Goal: Find specific page/section: Find specific page/section

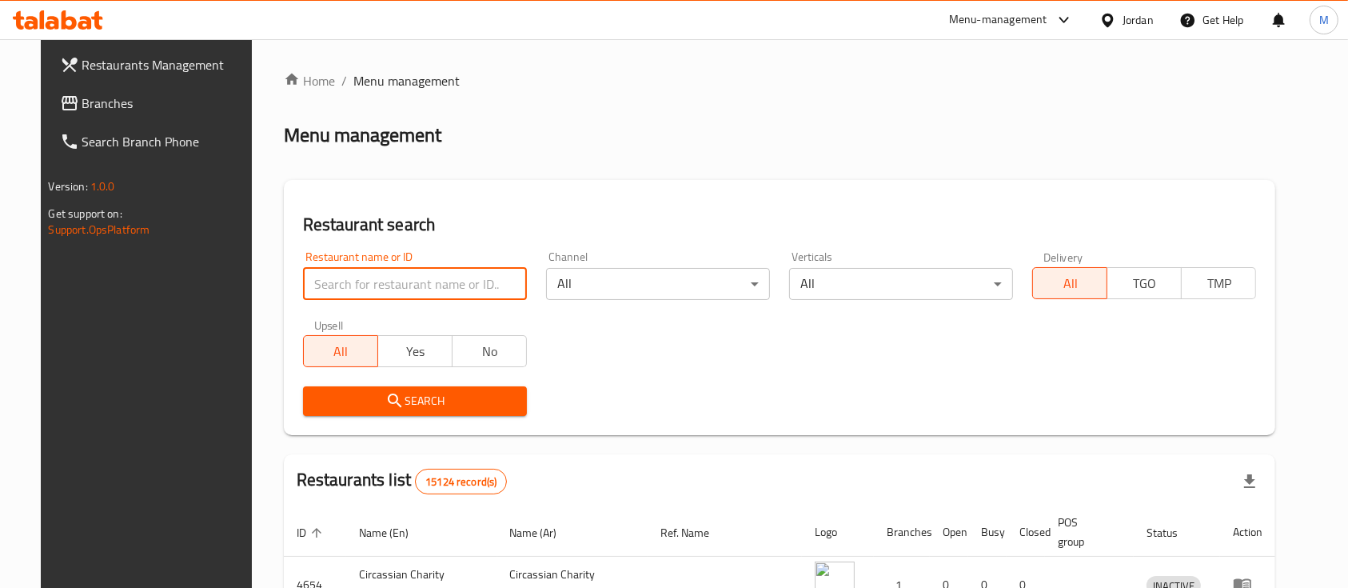
click at [404, 291] on input "search" at bounding box center [415, 284] width 224 height 32
type input "Mazraa Dairy"
click button "Search" at bounding box center [415, 401] width 224 height 30
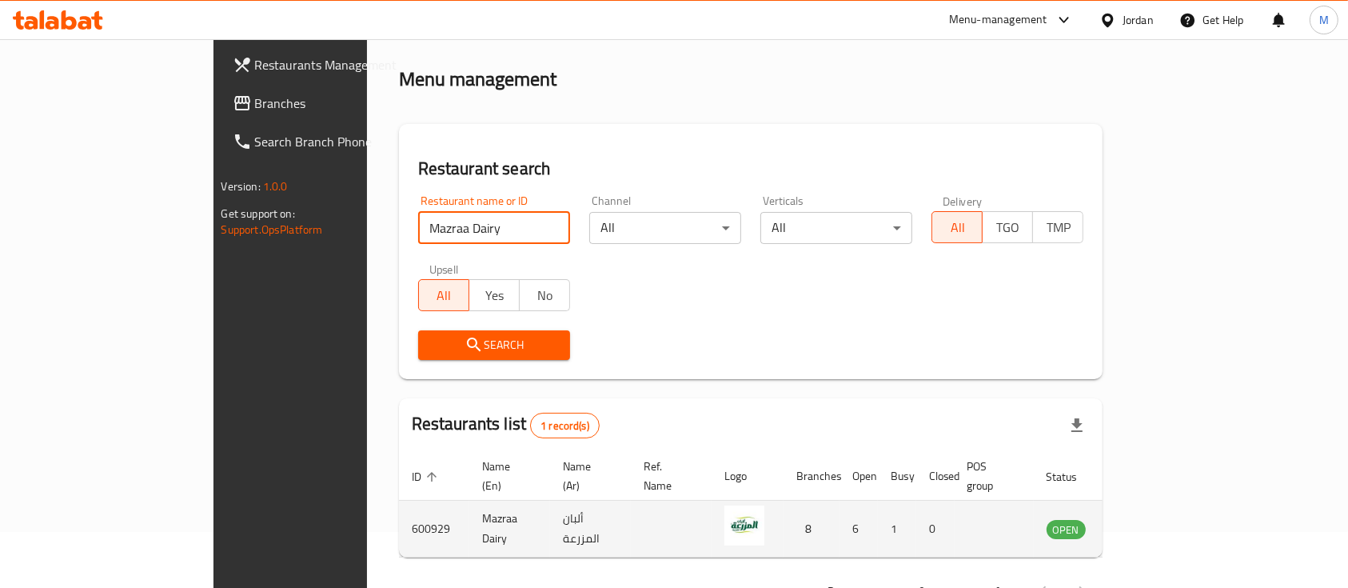
scroll to position [94, 0]
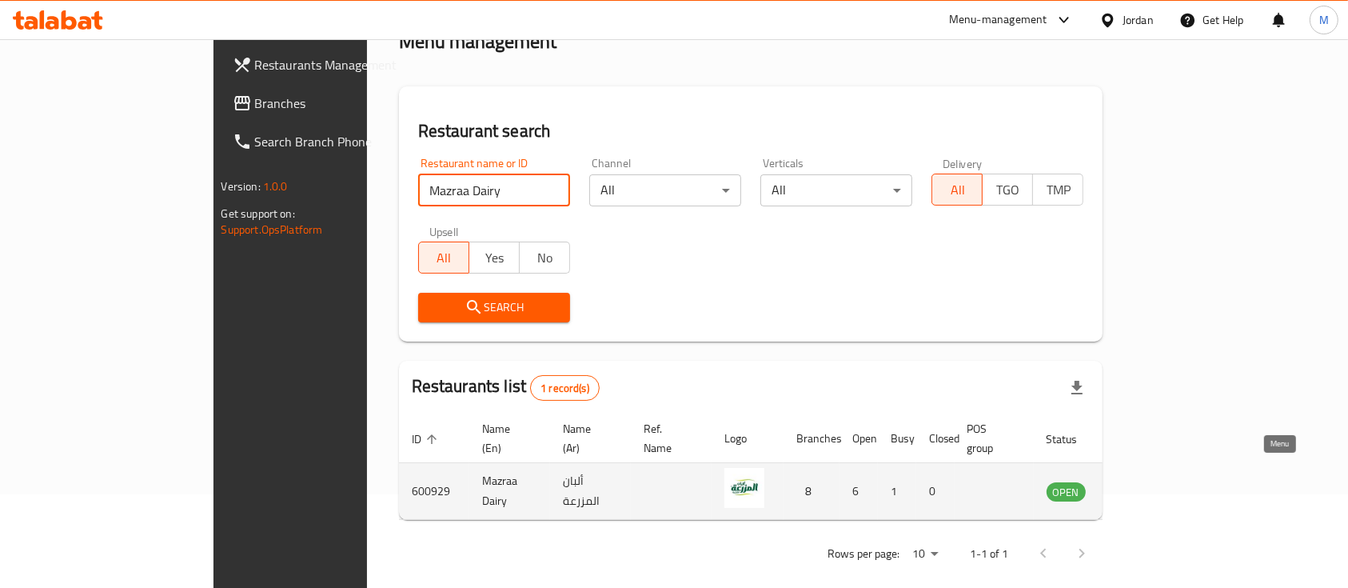
click at [1149, 485] on icon "enhanced table" at bounding box center [1140, 492] width 18 height 14
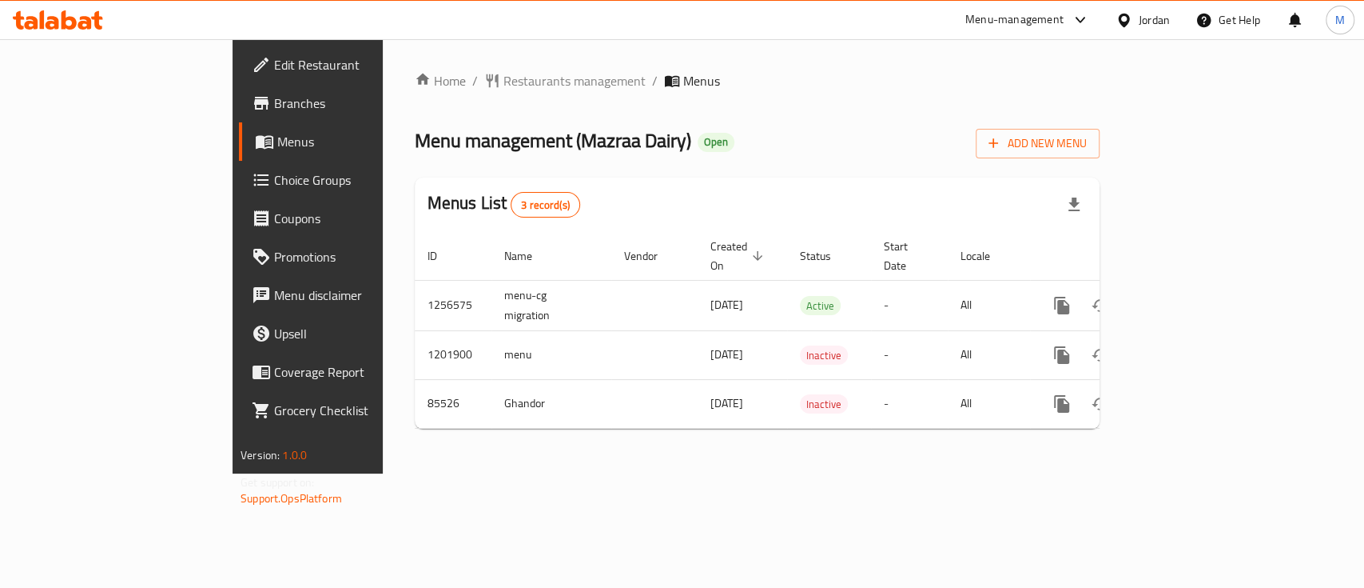
click at [274, 113] on span "Branches" at bounding box center [360, 103] width 173 height 19
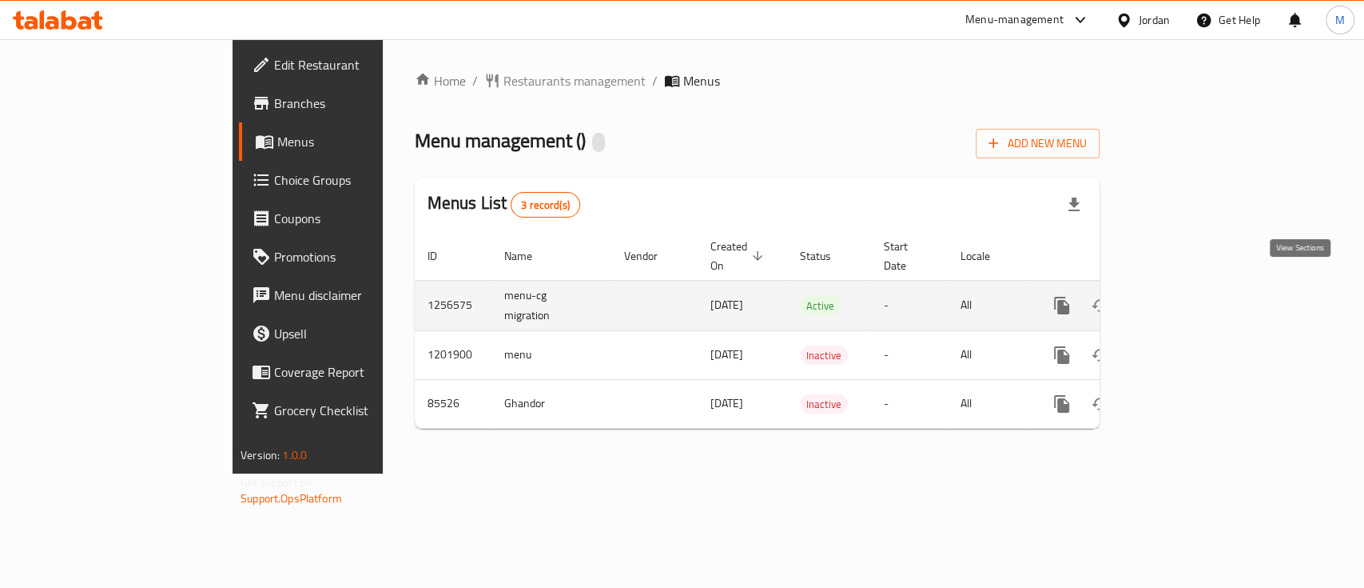
click at [1185, 298] on icon "enhanced table" at bounding box center [1177, 305] width 14 height 14
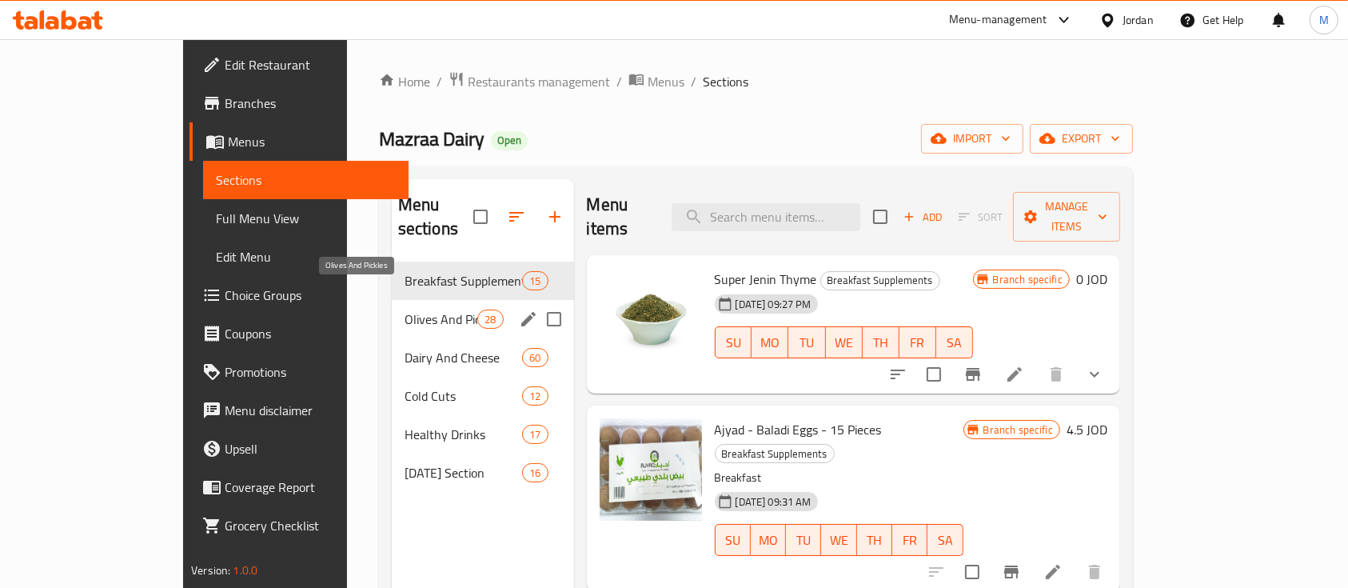
click at [404, 309] on span "Olives And Pickles" at bounding box center [440, 318] width 73 height 19
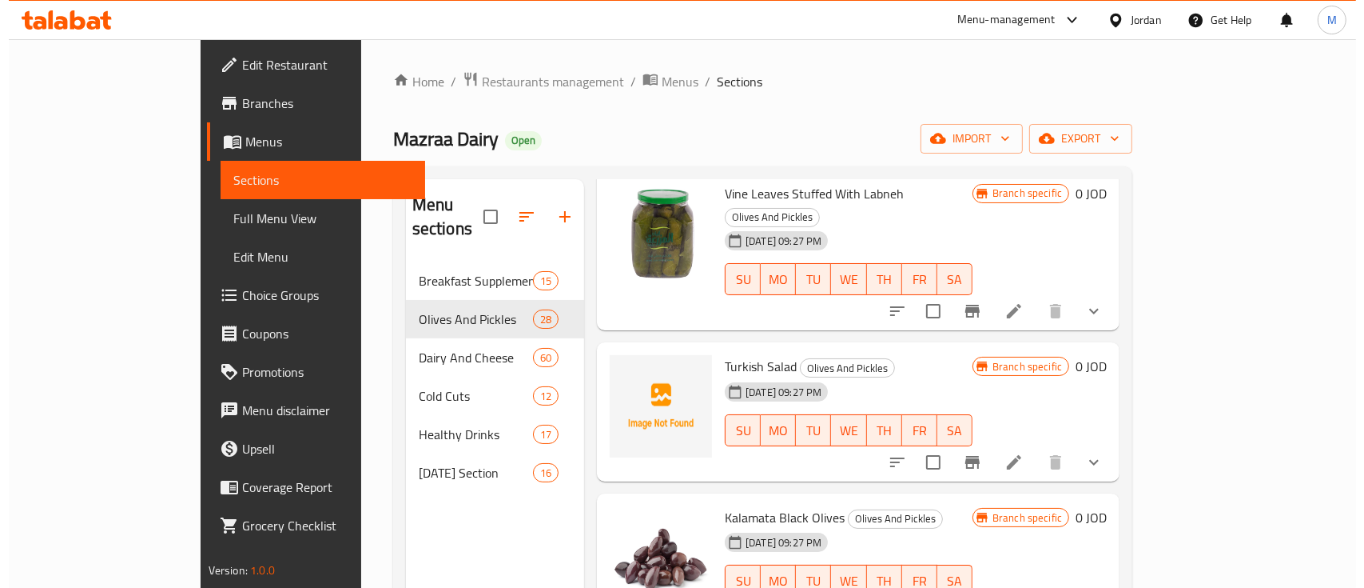
scroll to position [3197, 0]
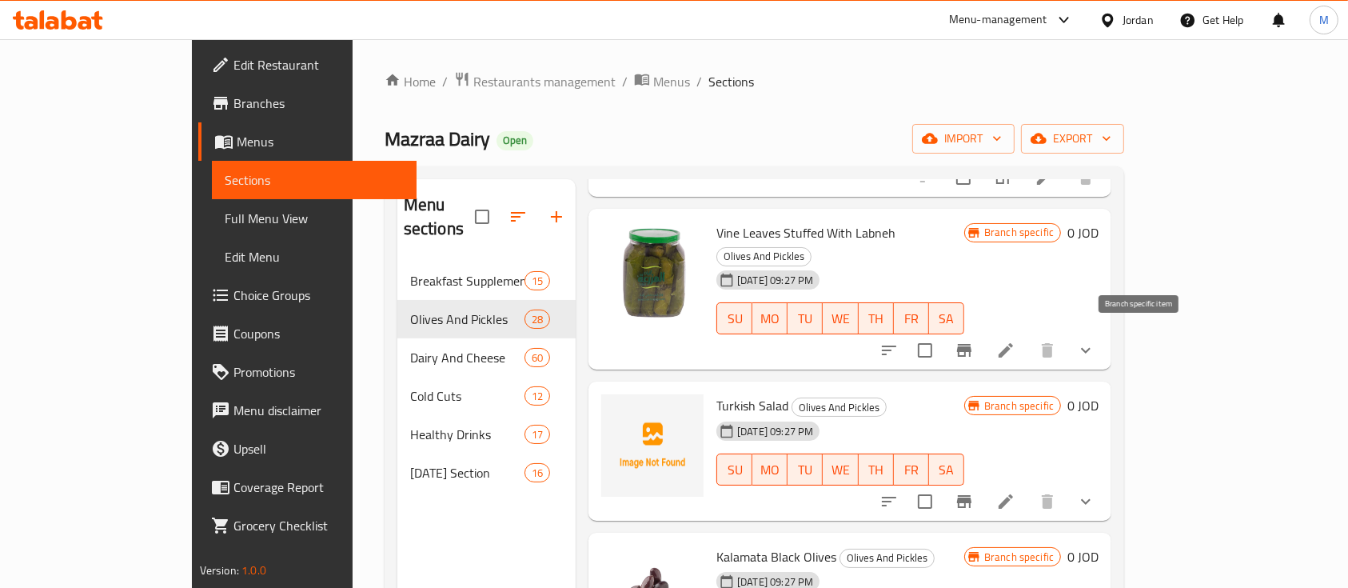
click at [974, 492] on icon "Branch-specific-item" at bounding box center [963, 501] width 19 height 19
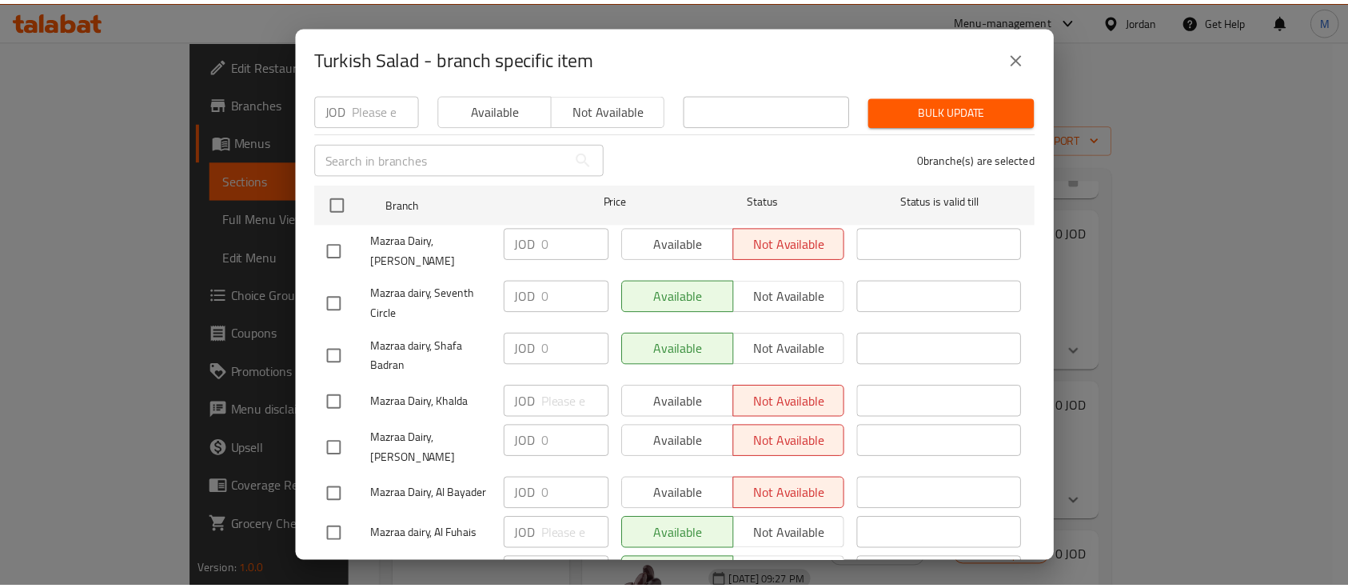
scroll to position [213, 0]
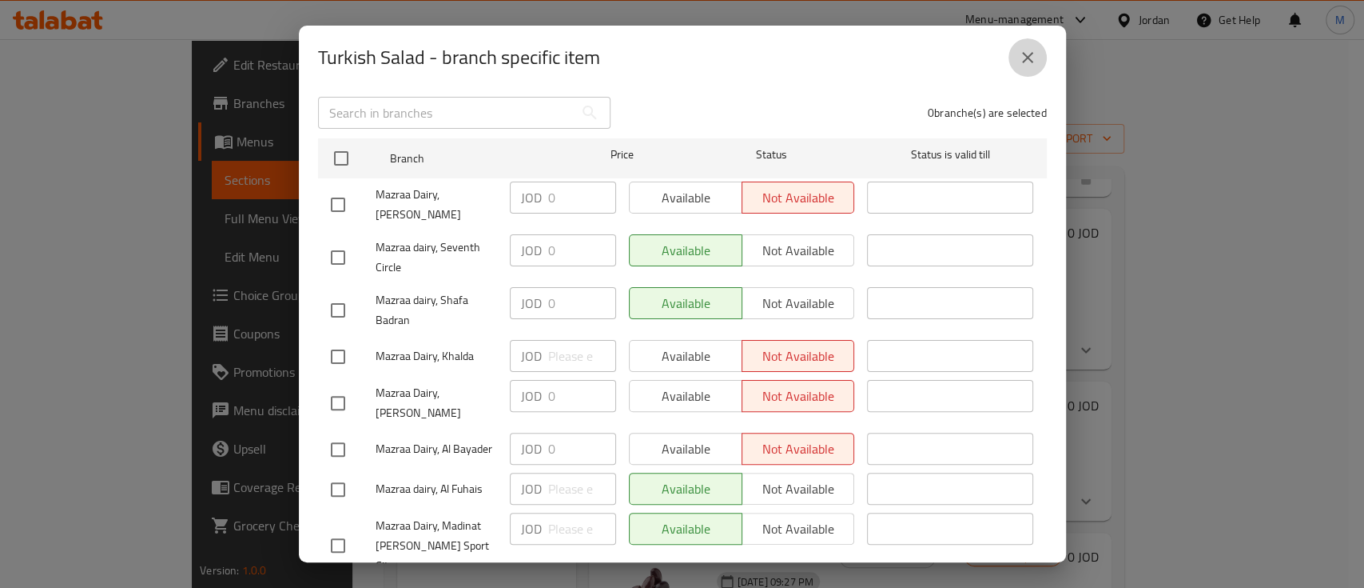
click at [1018, 64] on icon "close" at bounding box center [1027, 57] width 19 height 19
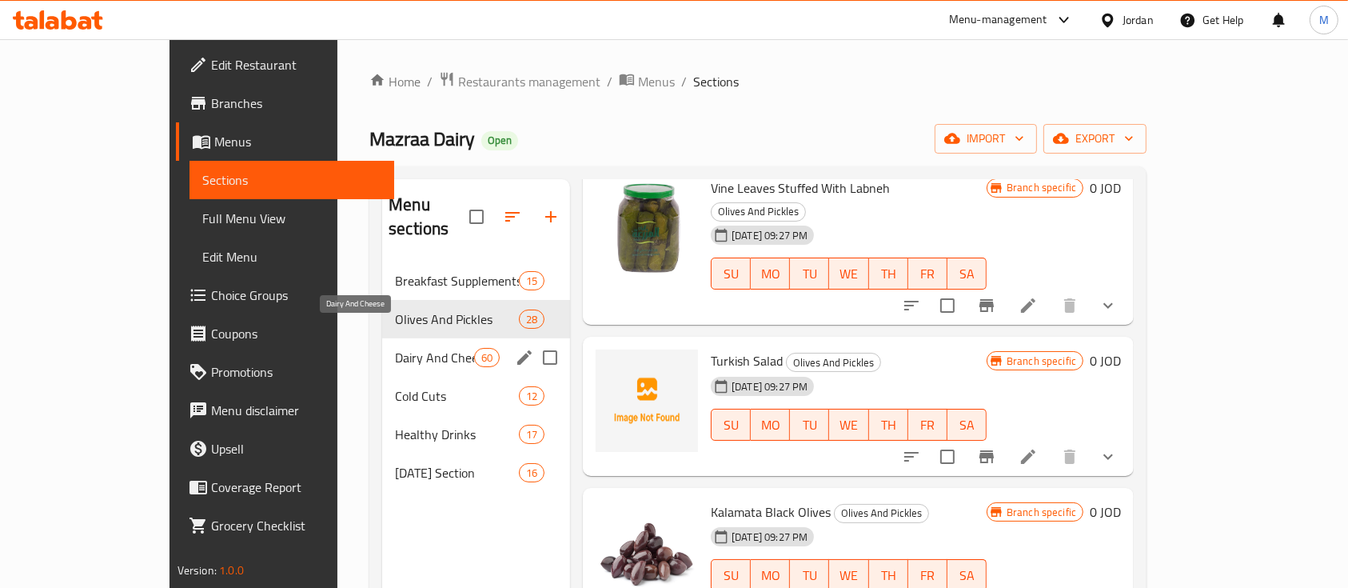
click at [395, 348] on span "Dairy And Cheese" at bounding box center [434, 357] width 79 height 19
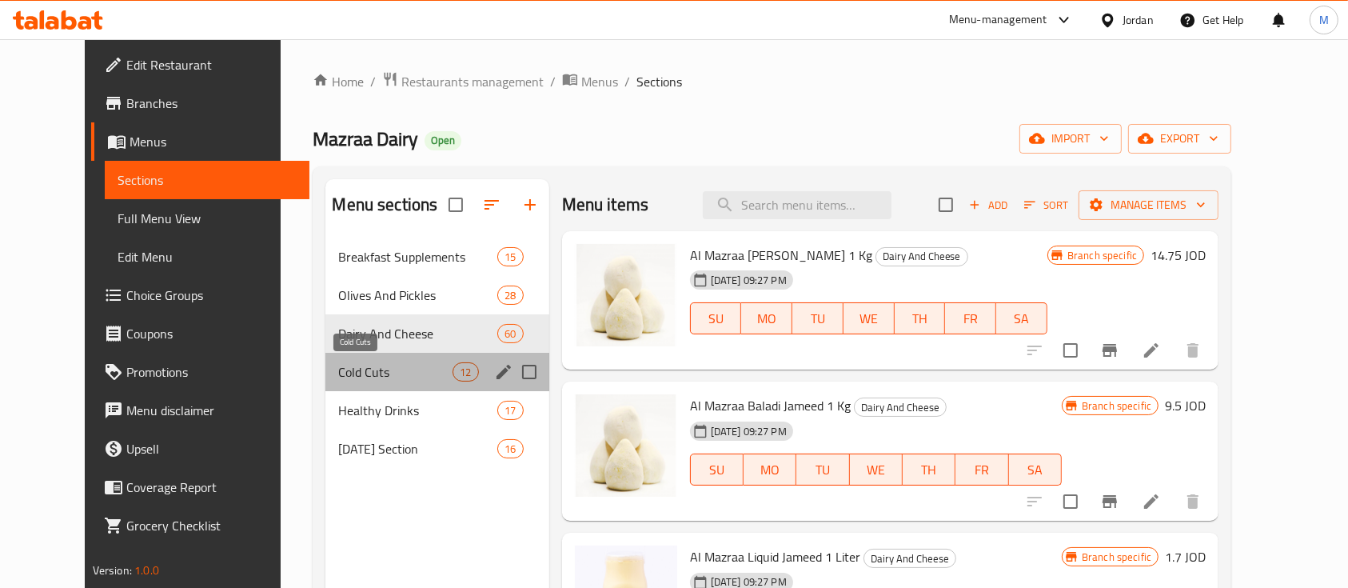
click at [344, 370] on span "Cold Cuts" at bounding box center [395, 371] width 114 height 19
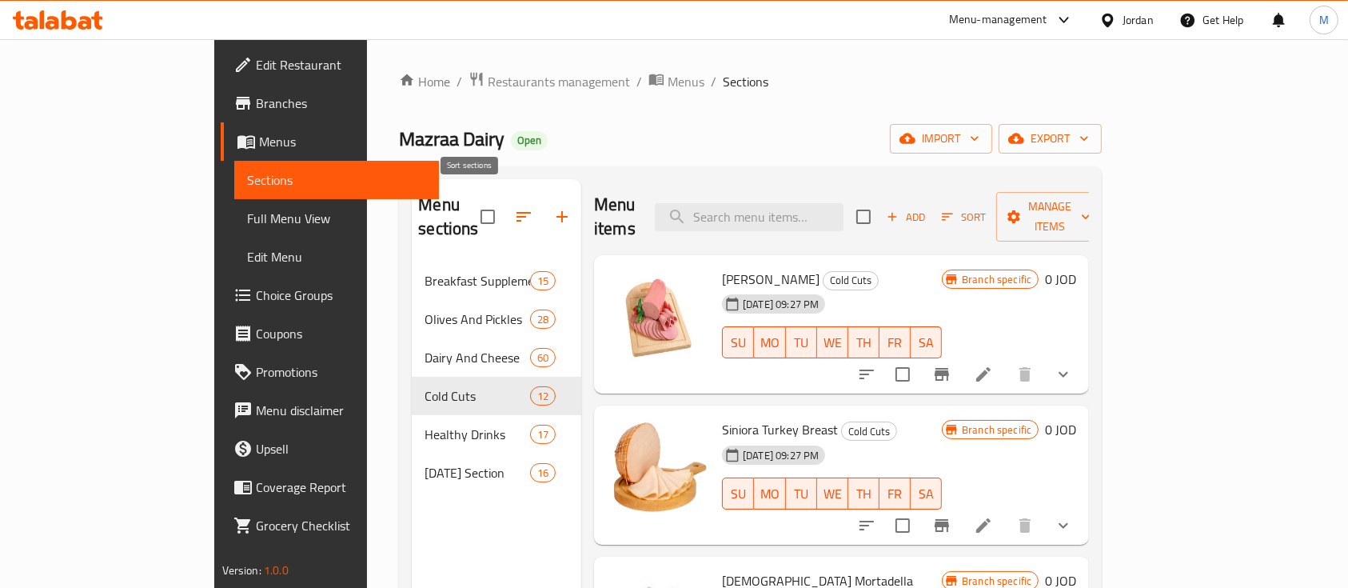
click at [516, 212] on icon "button" at bounding box center [523, 217] width 14 height 10
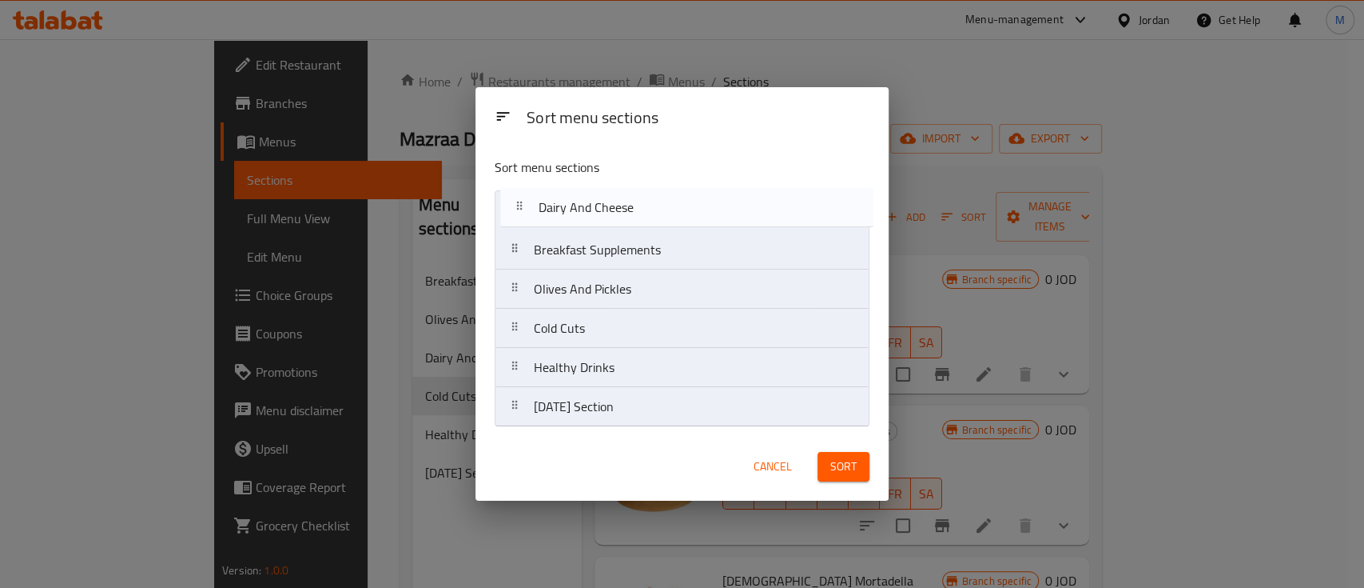
drag, startPoint x: 664, startPoint y: 302, endPoint x: 669, endPoint y: 214, distance: 88.1
click at [669, 214] on nav "Breakfast Supplements Olives And Pickles Dairy And Cheese Cold Cuts Healthy Dri…" at bounding box center [682, 308] width 375 height 237
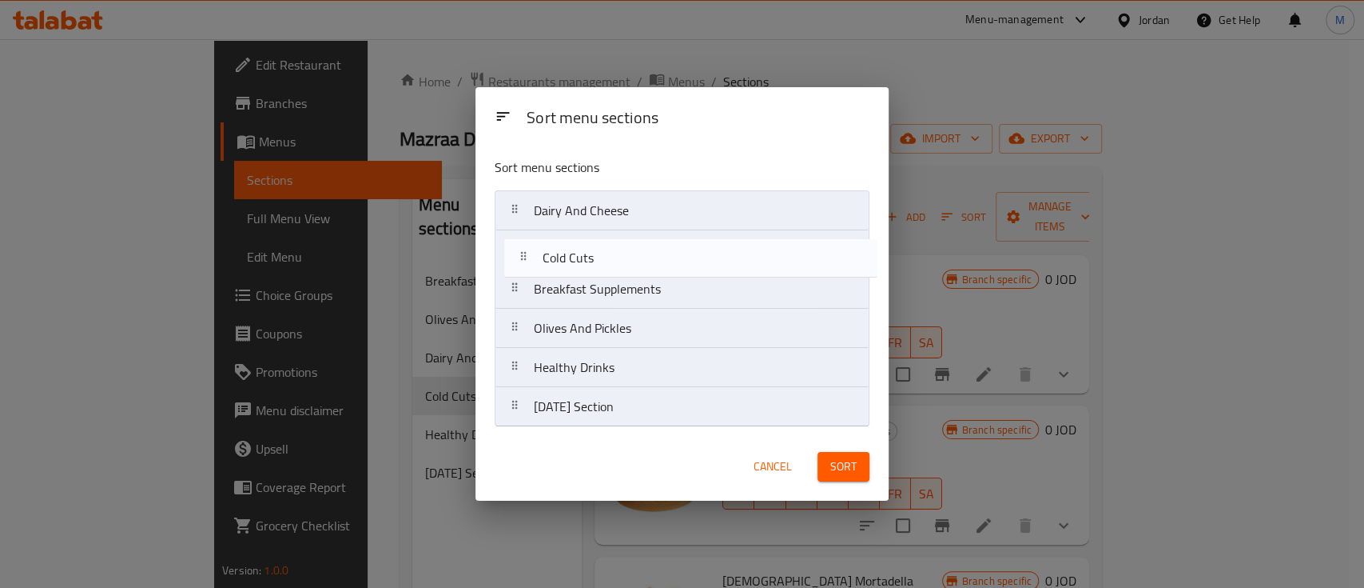
drag, startPoint x: 671, startPoint y: 333, endPoint x: 687, endPoint y: 246, distance: 88.7
click at [684, 245] on nav "Dairy And Cheese Breakfast Supplements Olives And Pickles Cold Cuts Healthy Dri…" at bounding box center [682, 308] width 375 height 237
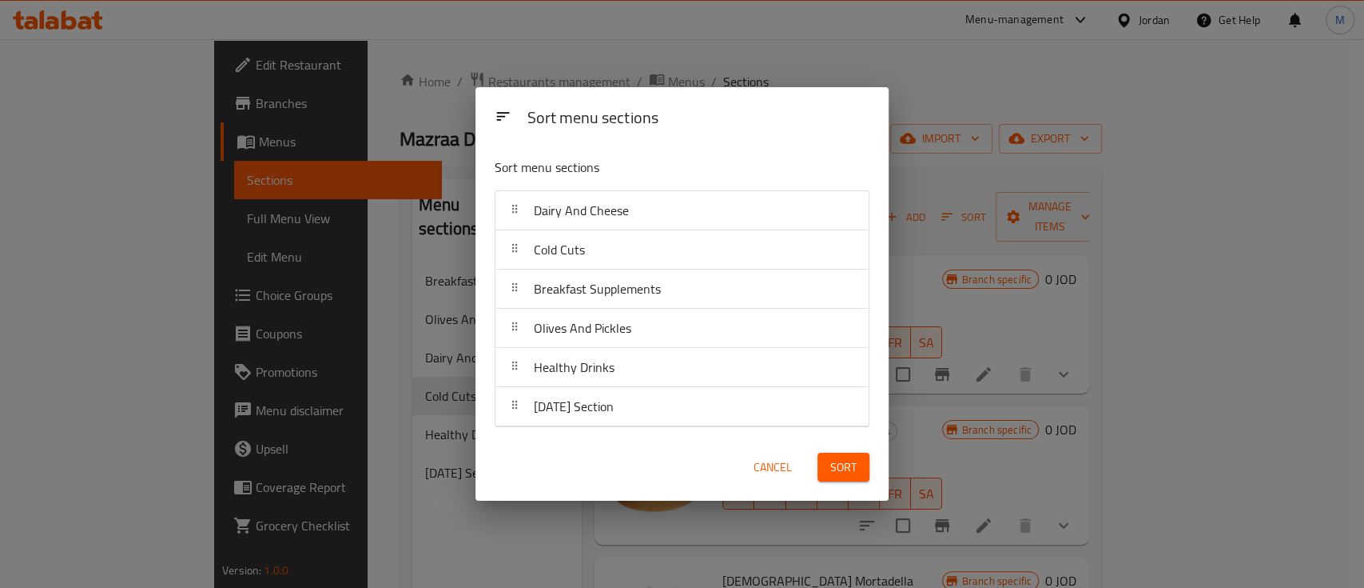
click at [837, 468] on span "Sort" at bounding box center [844, 467] width 26 height 20
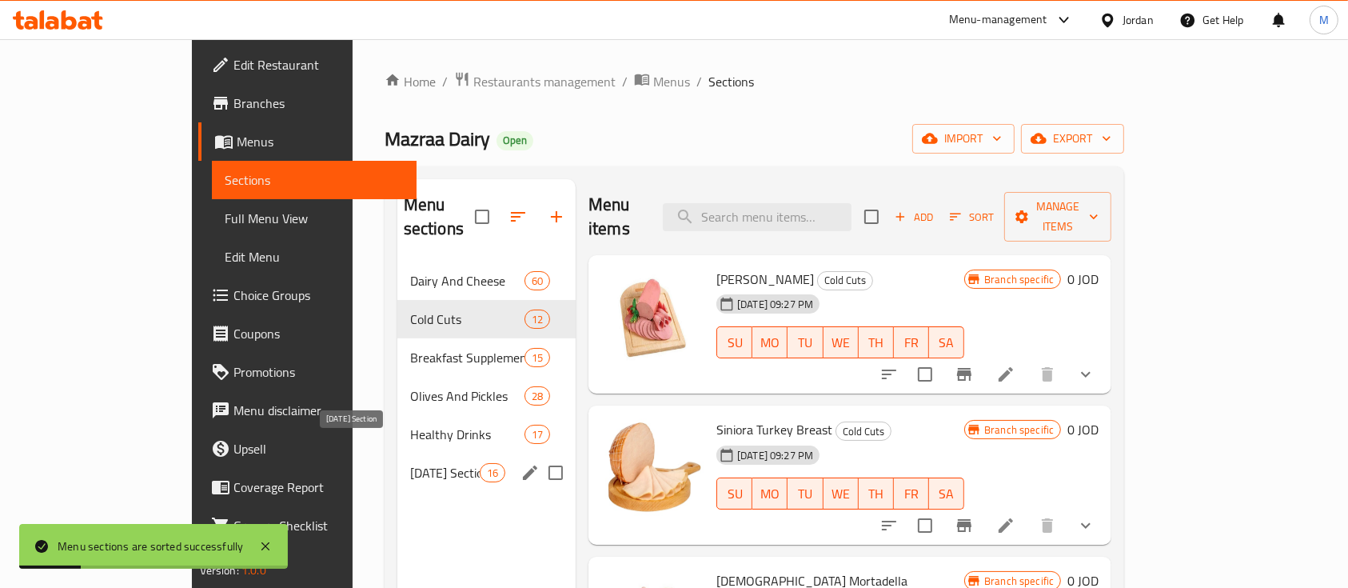
click at [410, 463] on span "Ramadan Section" at bounding box center [445, 472] width 70 height 19
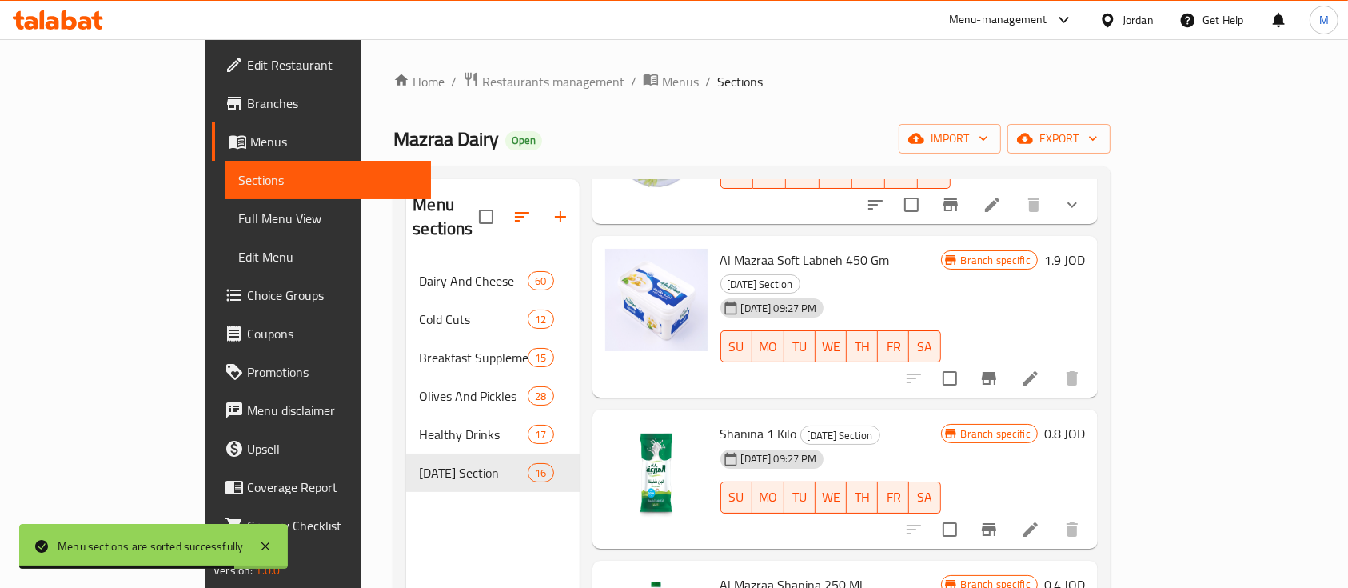
scroll to position [1912, 0]
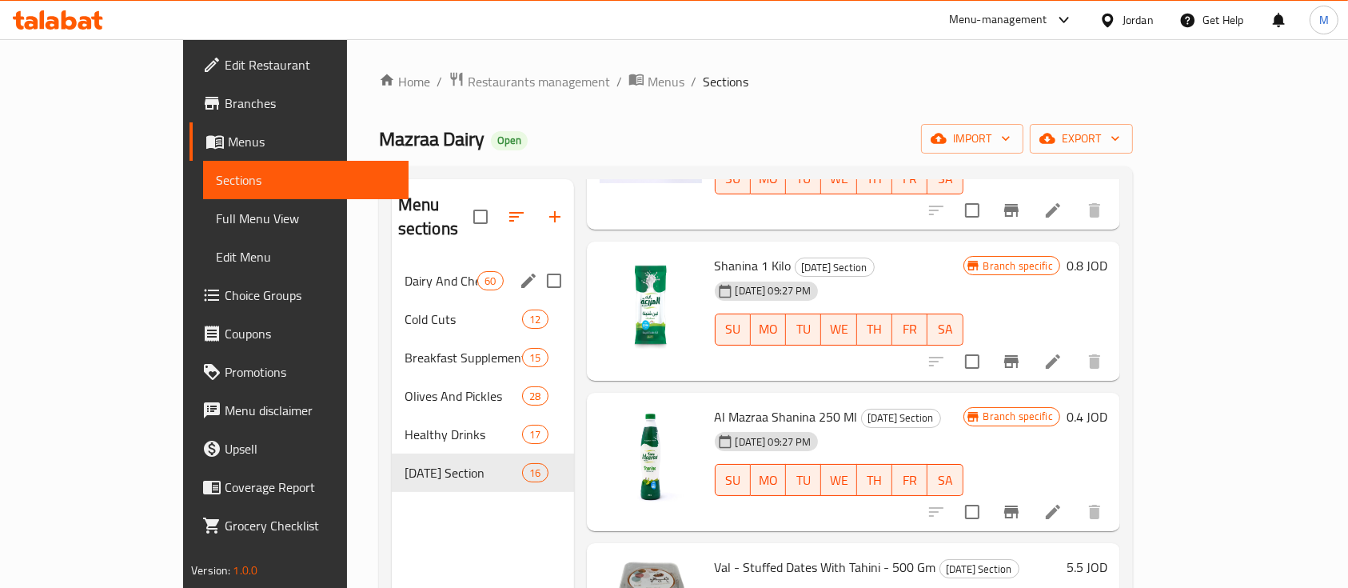
click at [404, 271] on span "Dairy And Cheese" at bounding box center [440, 280] width 73 height 19
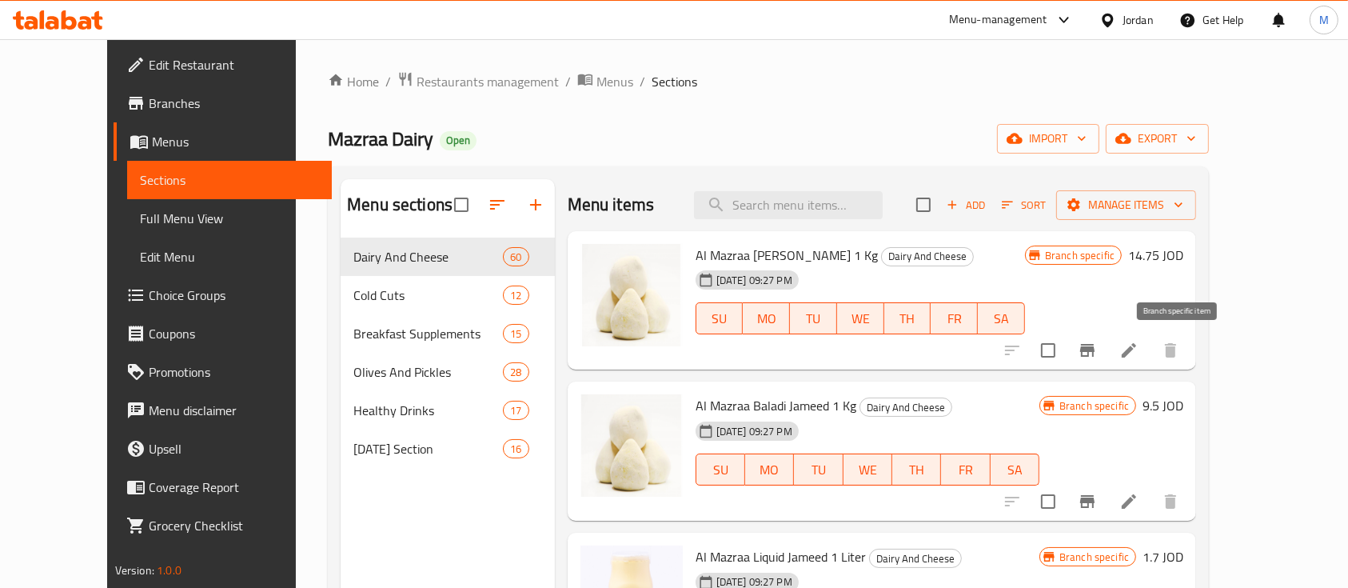
click at [1106, 360] on button "Branch-specific-item" at bounding box center [1087, 350] width 38 height 38
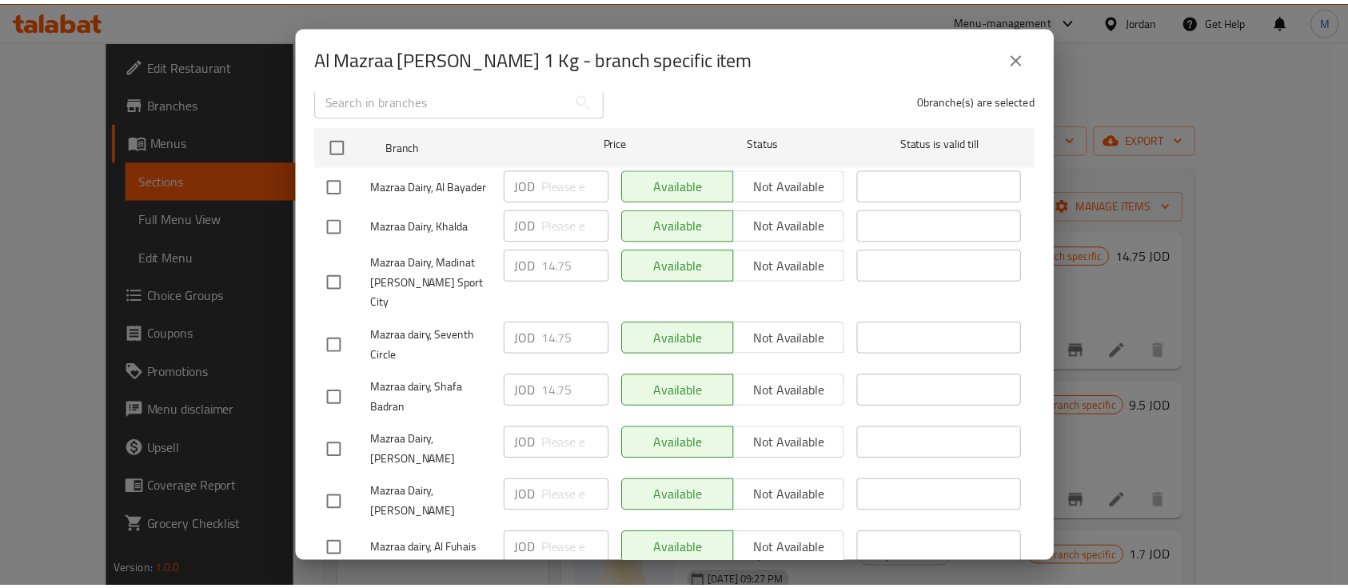
scroll to position [230, 0]
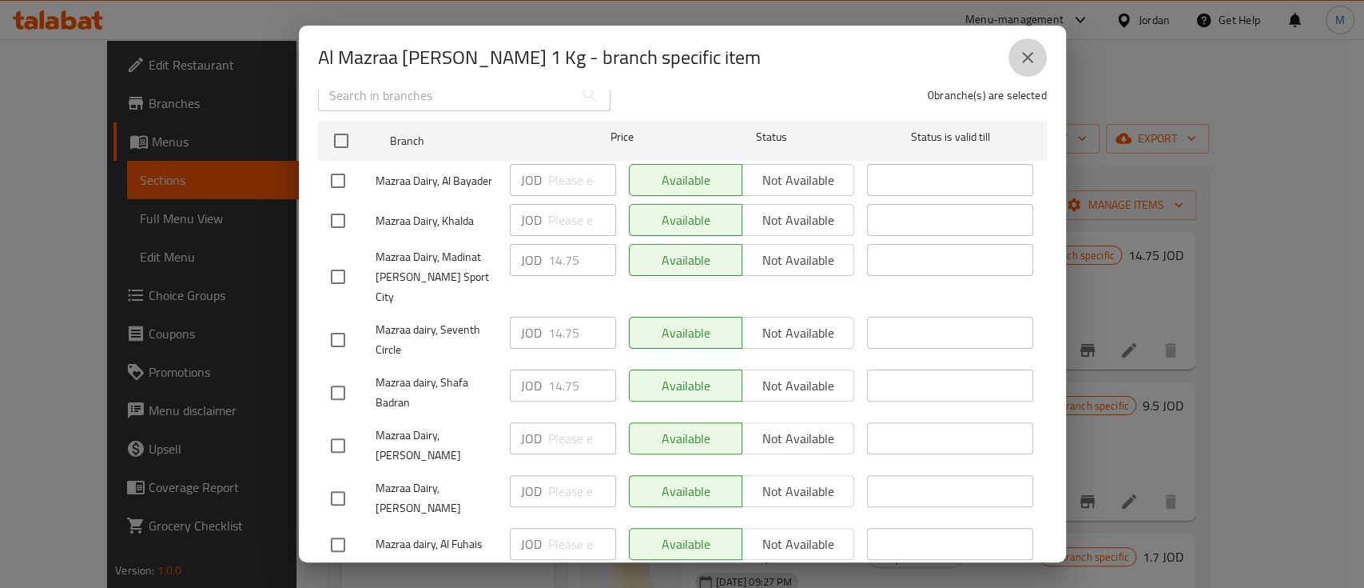
click at [1034, 54] on icon "close" at bounding box center [1027, 57] width 19 height 19
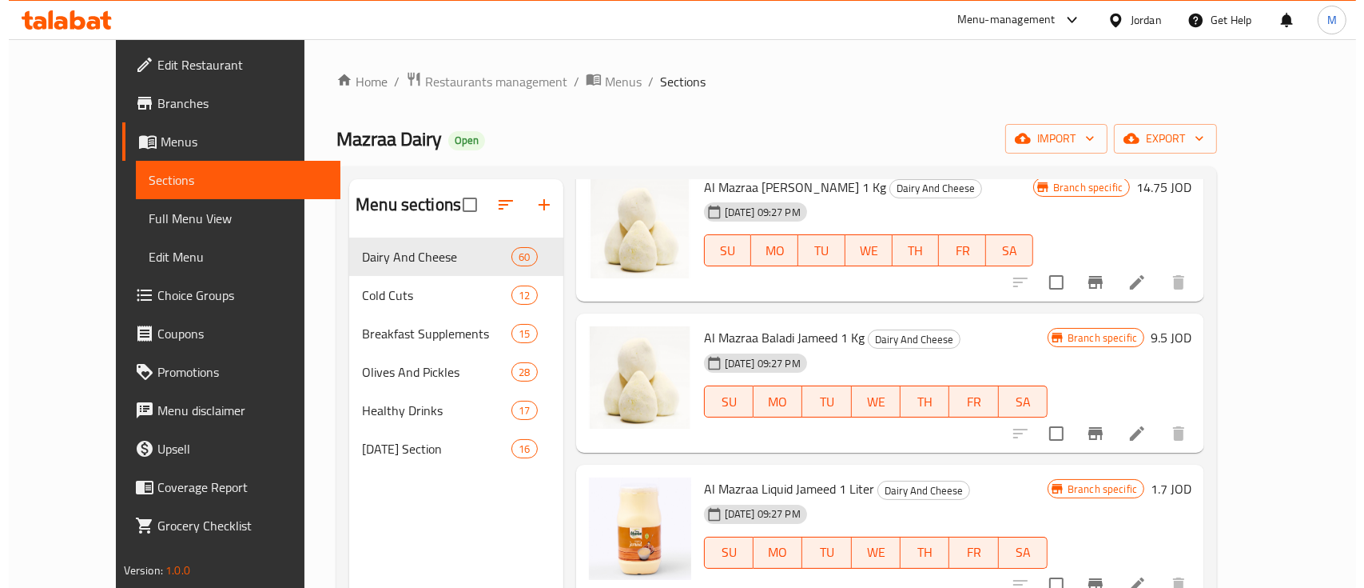
scroll to position [106, 0]
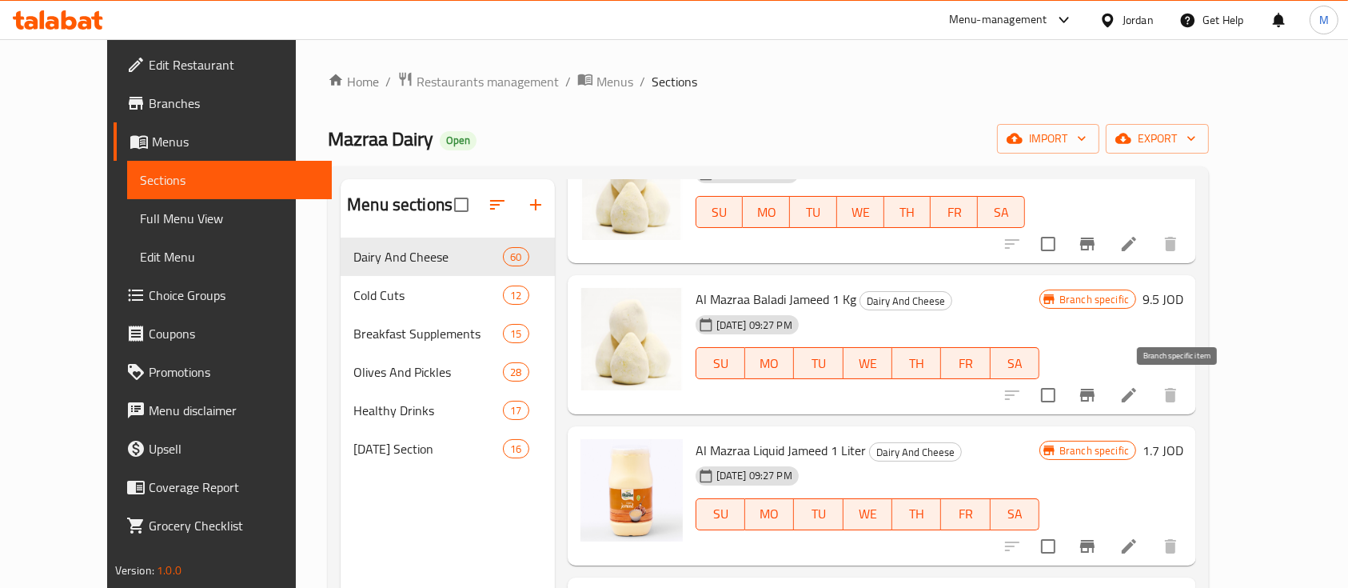
click at [1094, 394] on icon "Branch-specific-item" at bounding box center [1087, 394] width 14 height 13
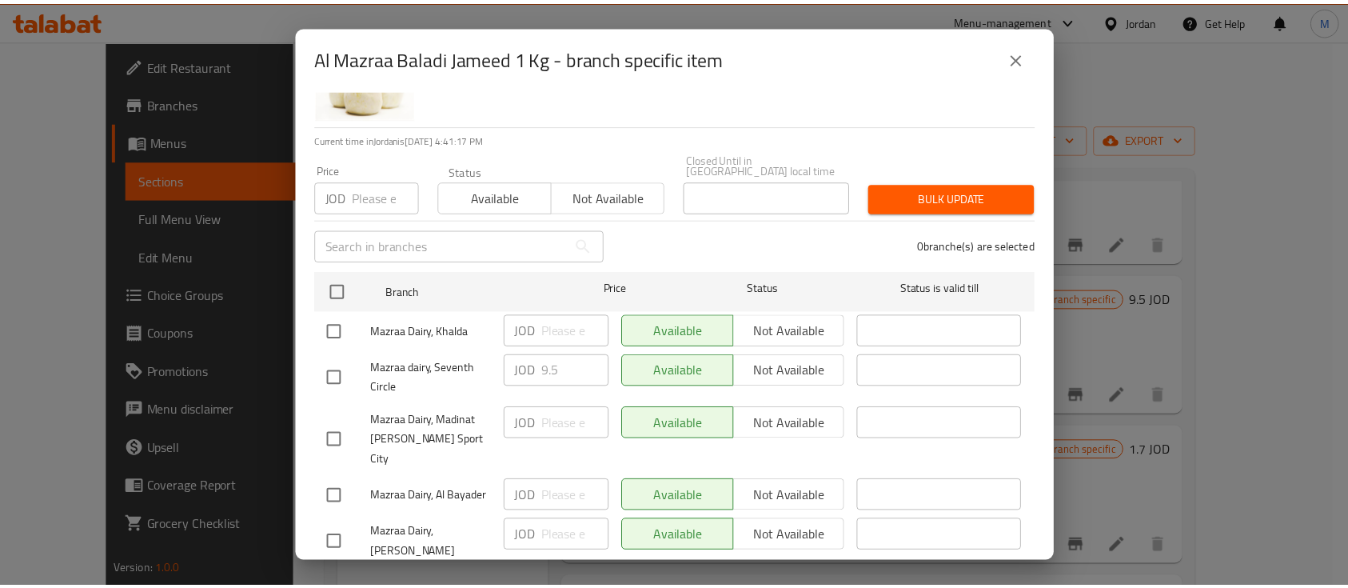
scroll to position [230, 0]
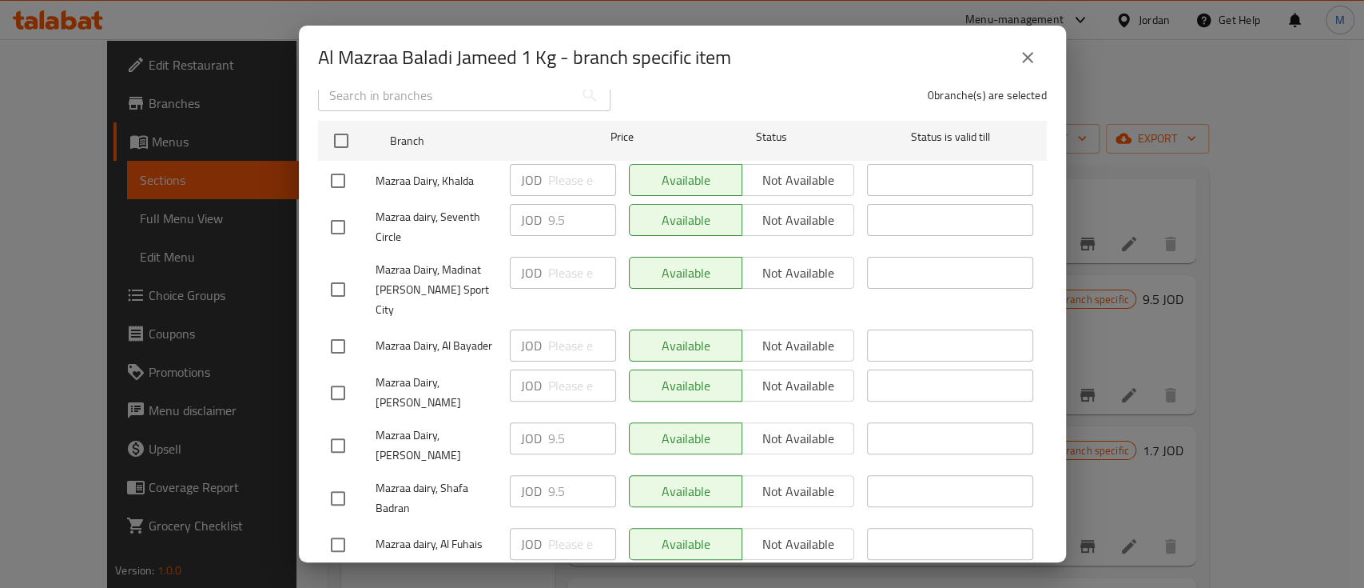
click at [1020, 71] on button "close" at bounding box center [1028, 57] width 38 height 38
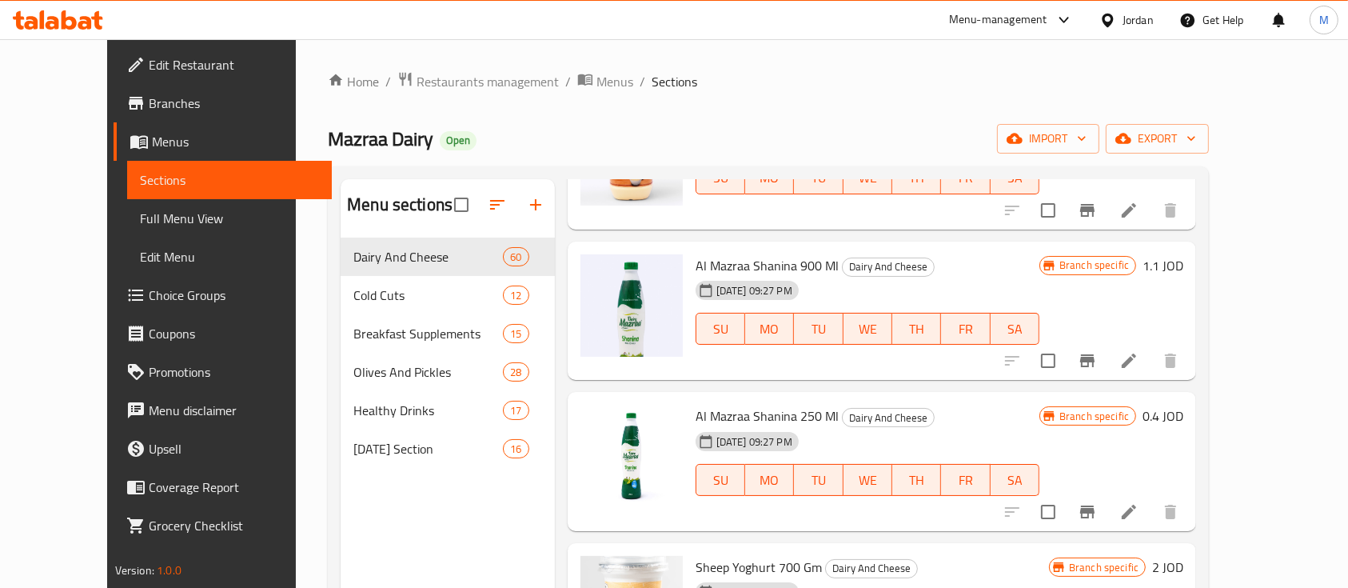
scroll to position [320, 0]
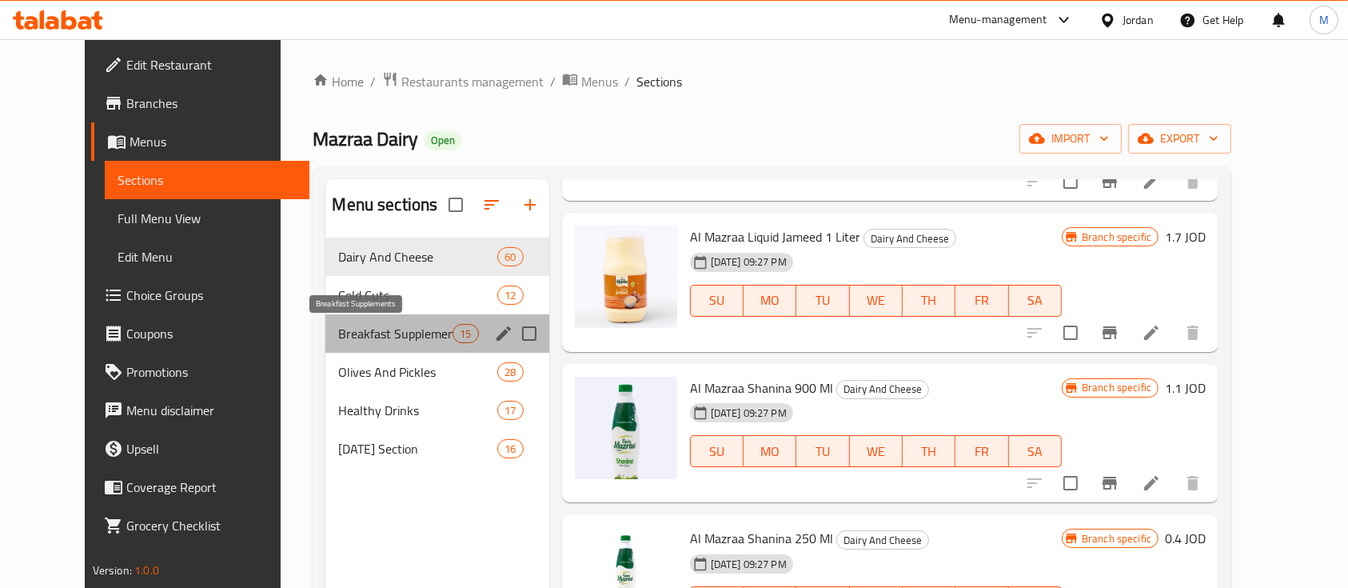
click at [387, 331] on span "Breakfast Supplements" at bounding box center [395, 333] width 114 height 19
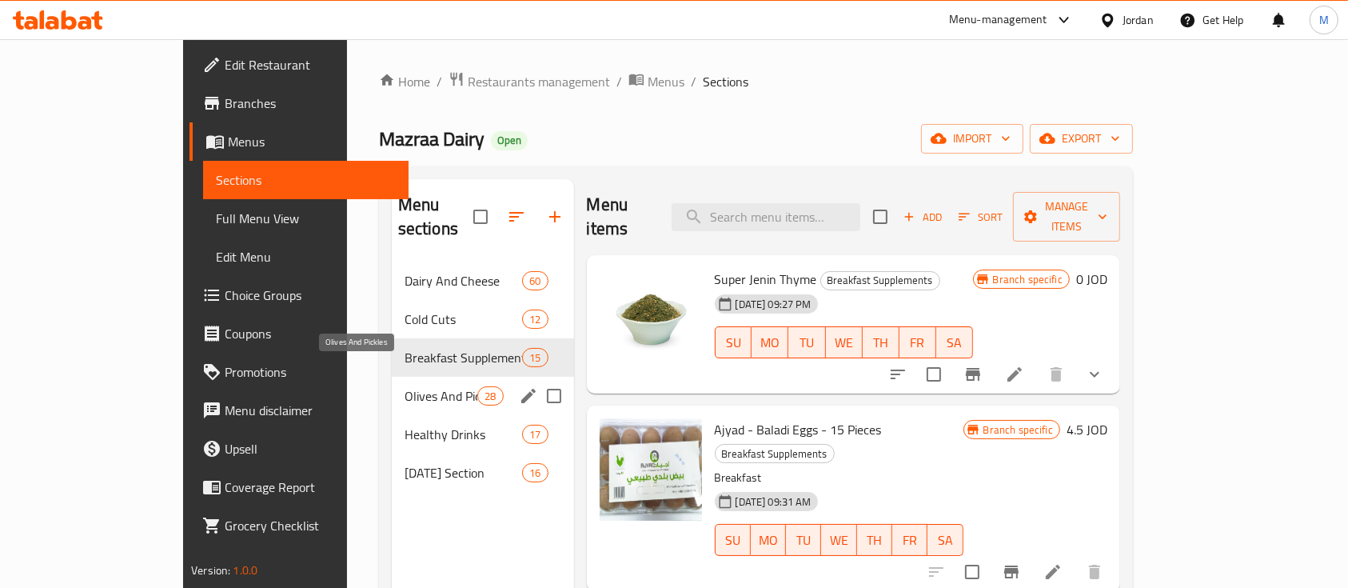
click at [404, 386] on span "Olives And Pickles" at bounding box center [440, 395] width 73 height 19
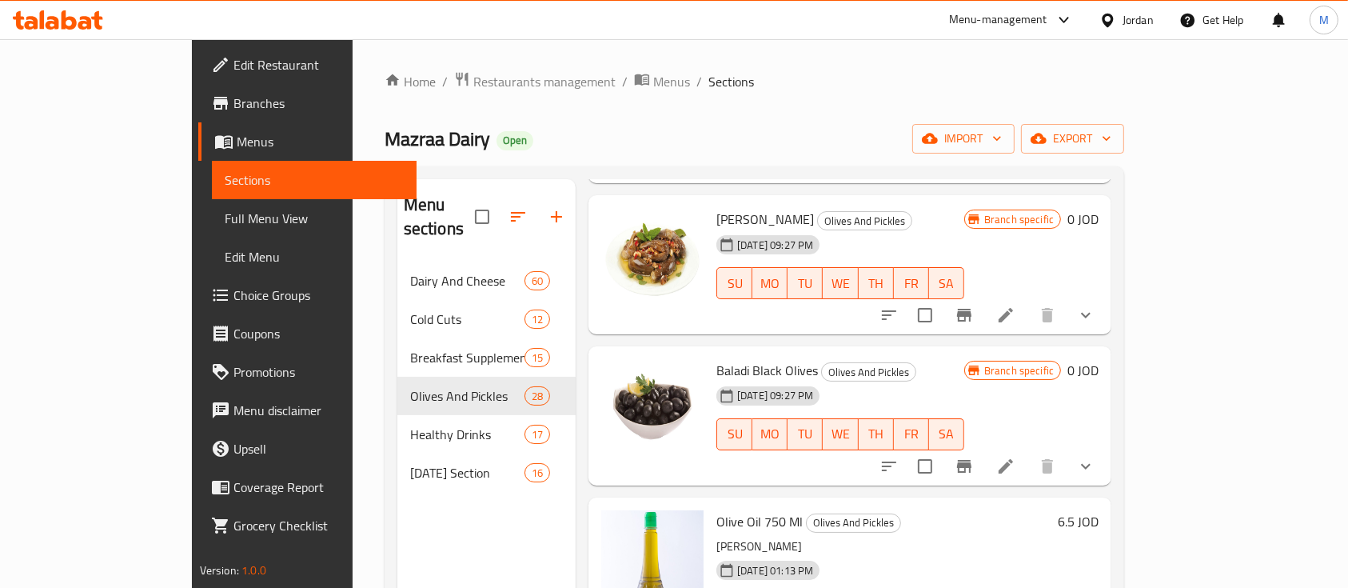
scroll to position [213, 0]
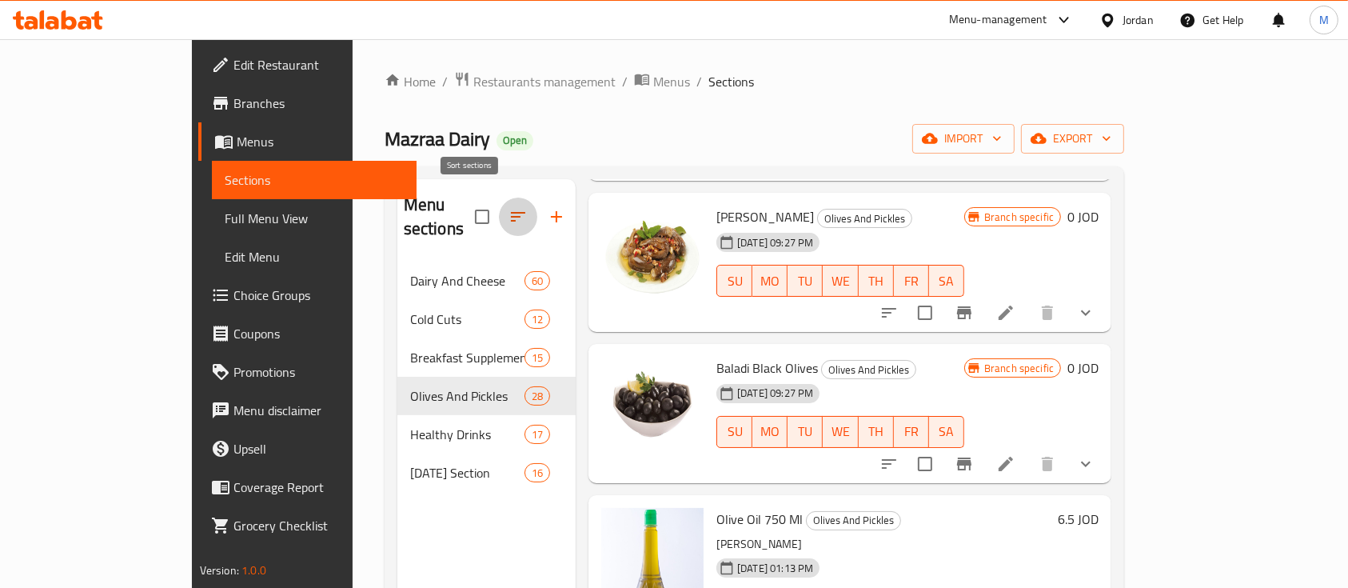
click at [508, 211] on icon "button" at bounding box center [517, 216] width 19 height 19
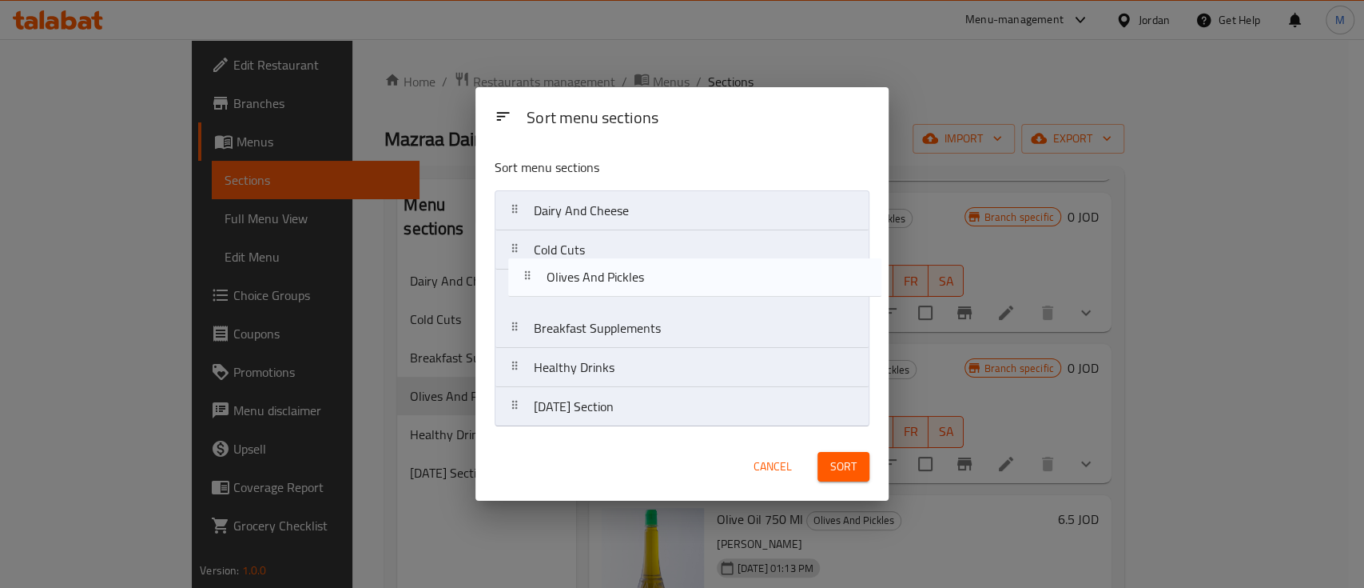
drag, startPoint x: 689, startPoint y: 333, endPoint x: 703, endPoint y: 277, distance: 56.8
click at [703, 277] on nav "Dairy And Cheese Cold Cuts Breakfast Supplements Olives And Pickles Healthy Dri…" at bounding box center [682, 308] width 375 height 237
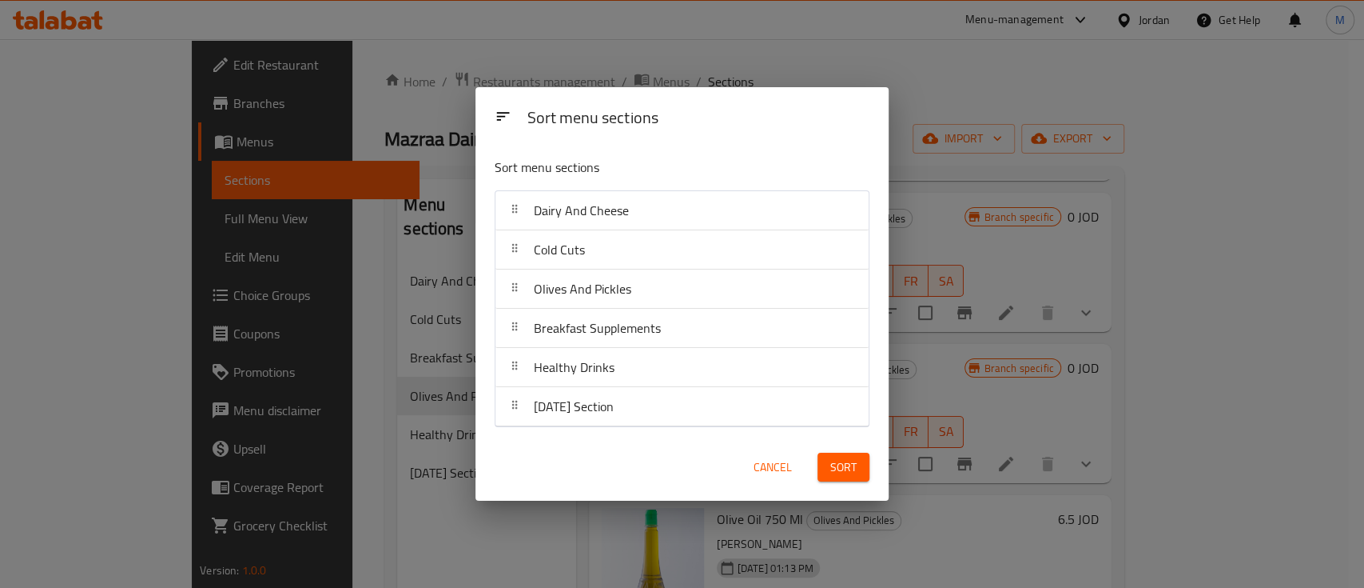
click at [858, 472] on button "Sort" at bounding box center [844, 467] width 52 height 30
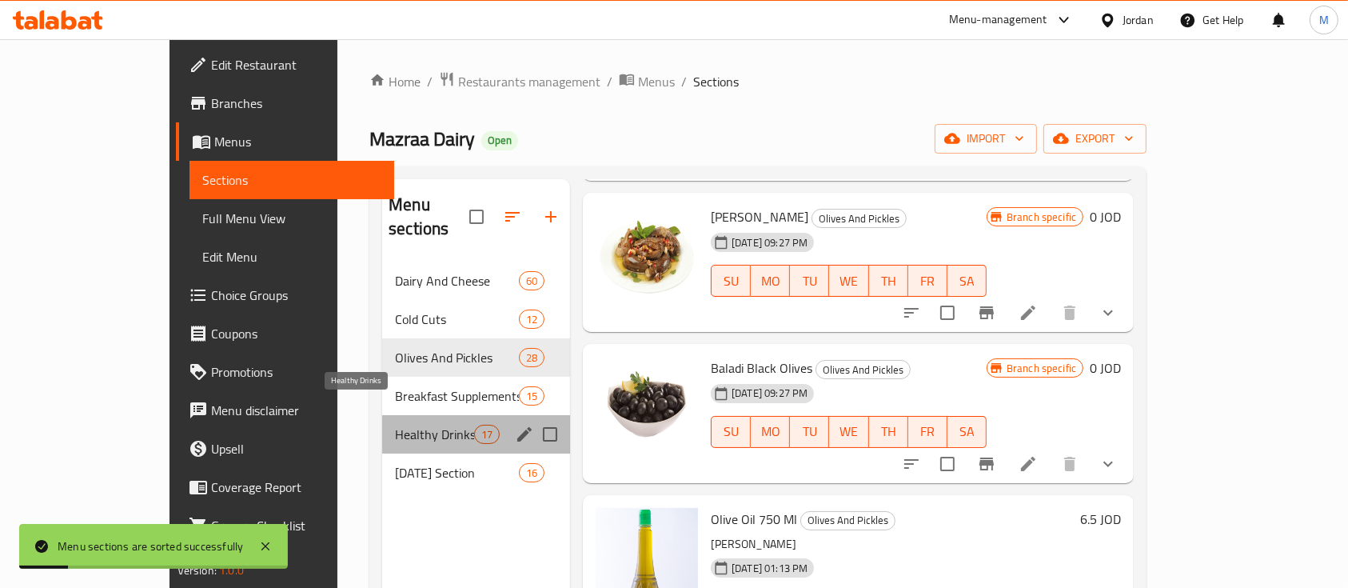
click at [395, 424] on span "Healthy Drinks" at bounding box center [434, 433] width 79 height 19
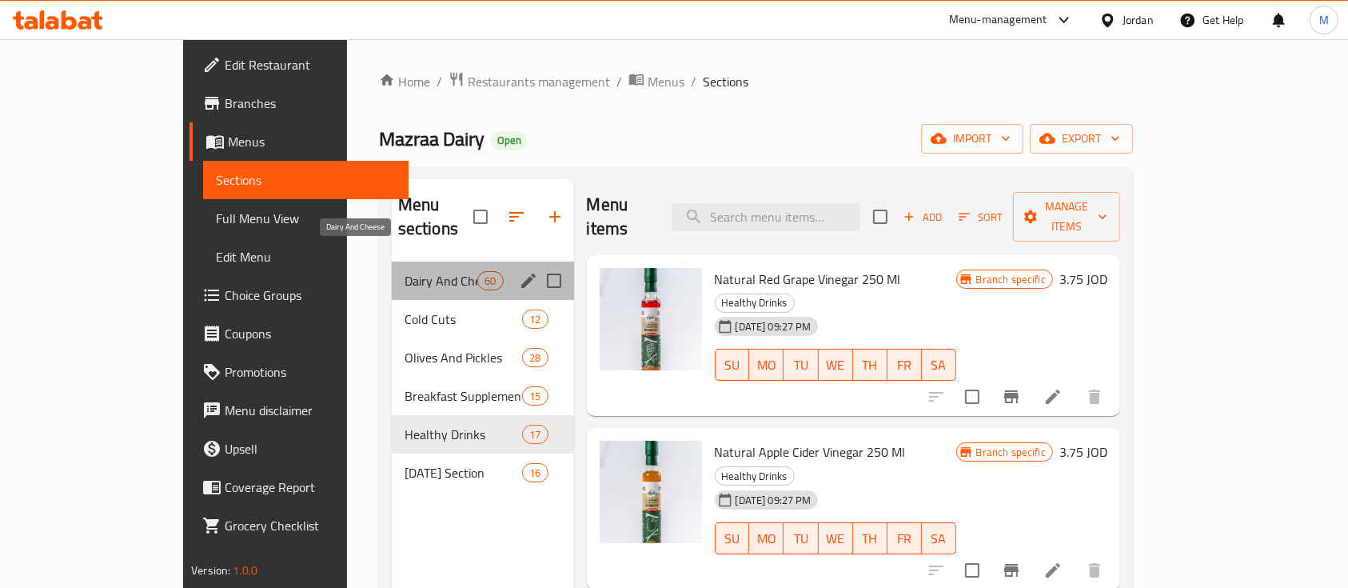
click at [404, 271] on span "Dairy And Cheese" at bounding box center [440, 280] width 73 height 19
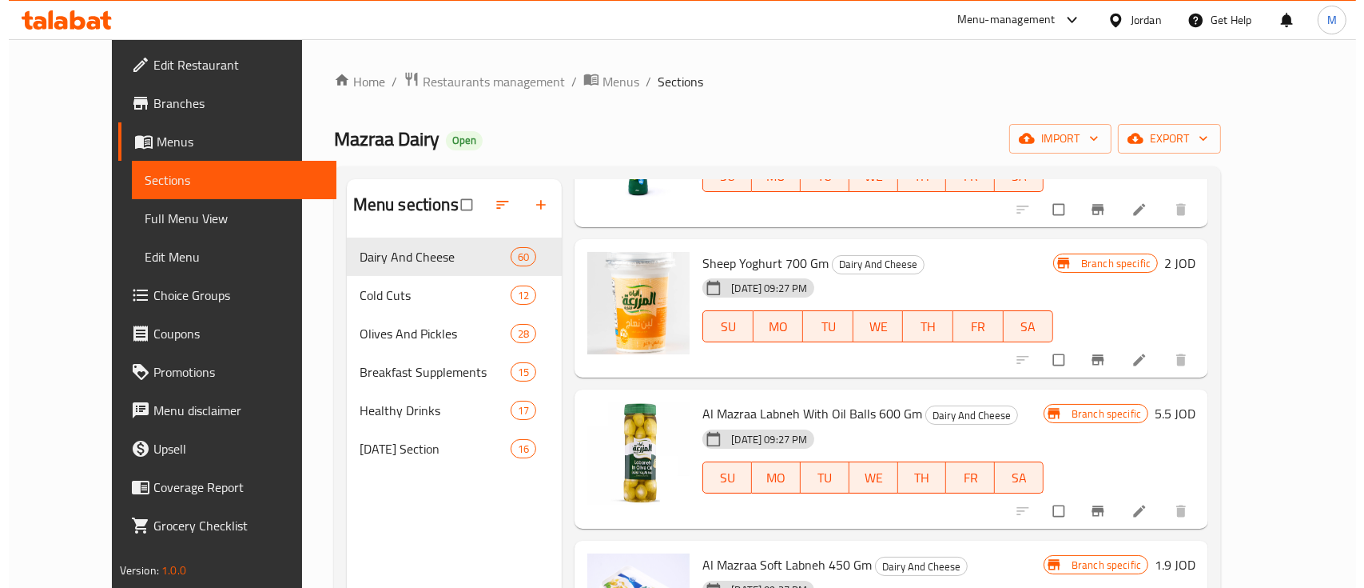
scroll to position [852, 0]
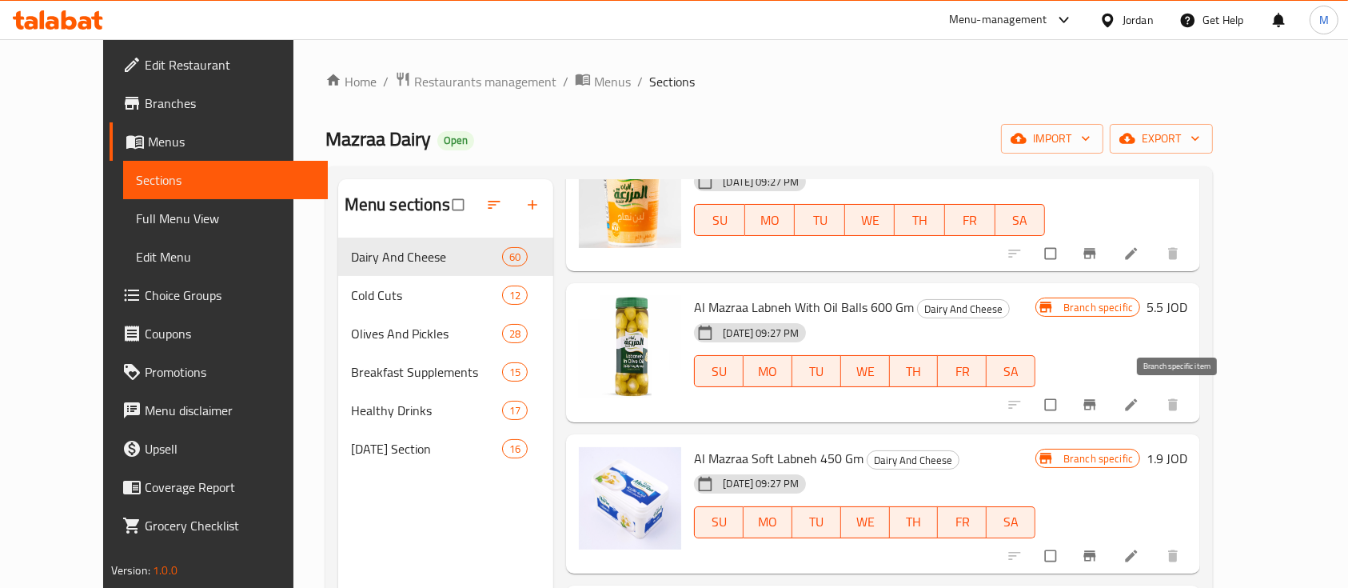
click at [1097, 408] on icon "Branch-specific-item" at bounding box center [1089, 404] width 16 height 16
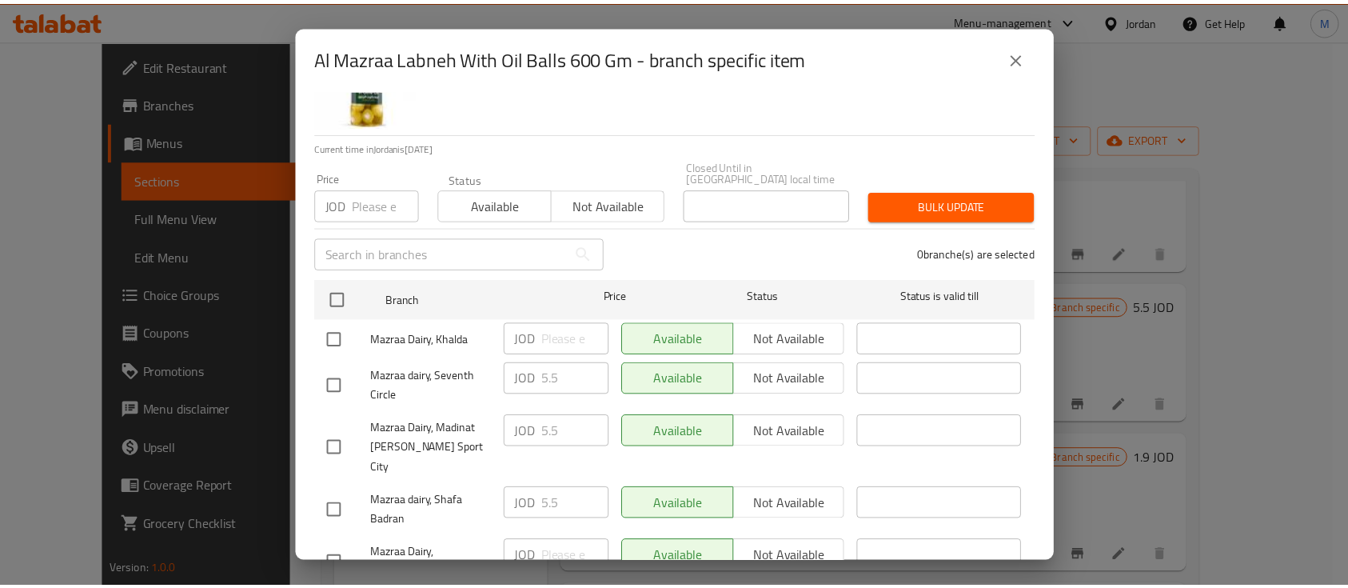
scroll to position [230, 0]
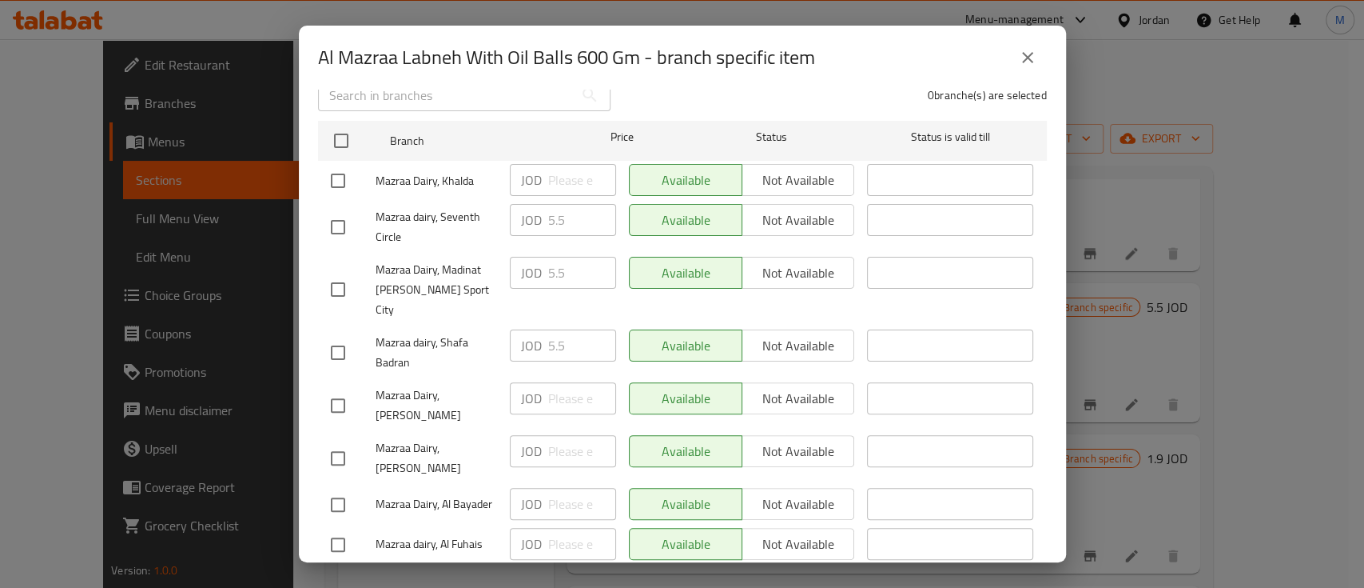
click at [1036, 64] on icon "close" at bounding box center [1027, 57] width 19 height 19
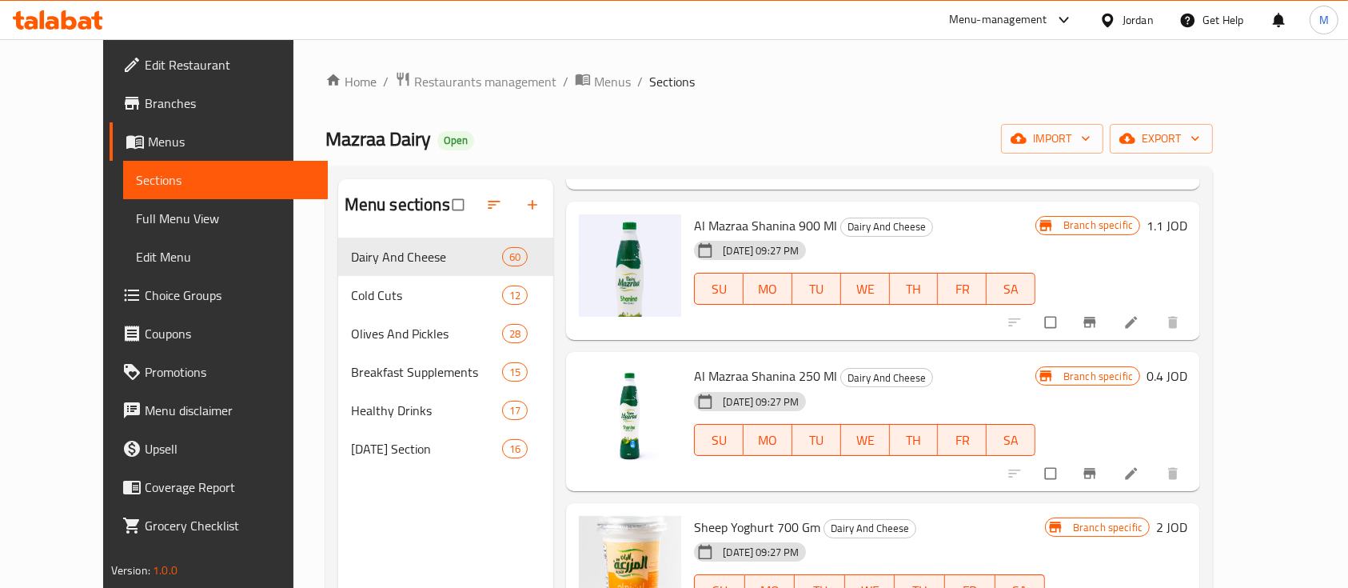
scroll to position [106, 0]
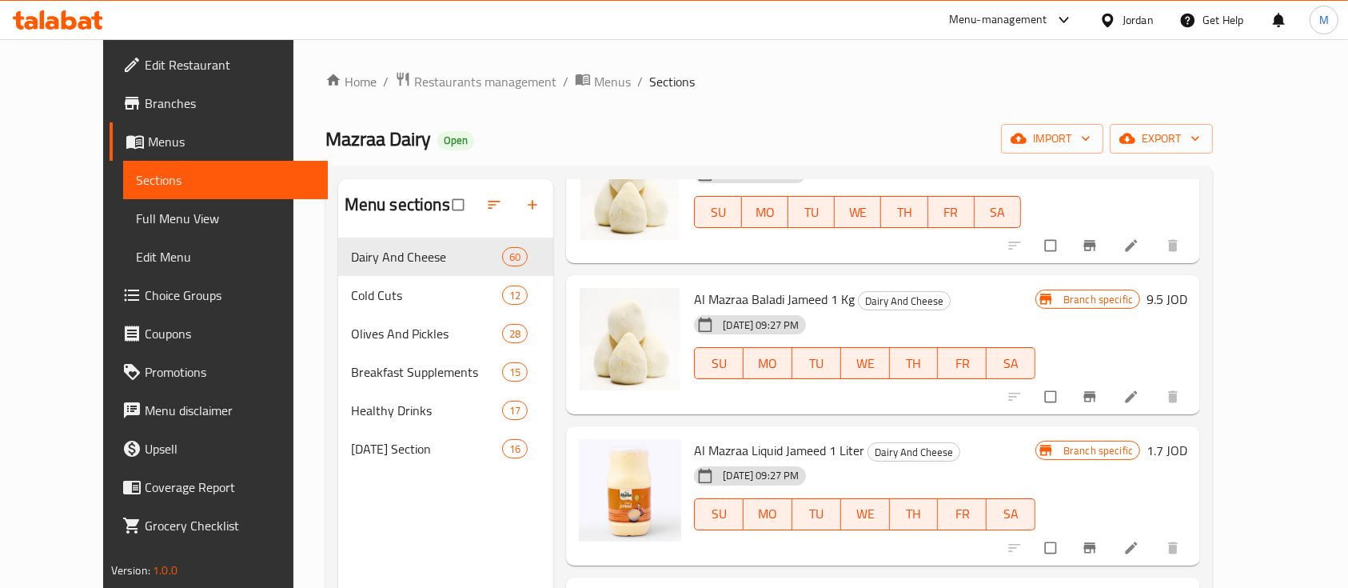
click at [325, 136] on span "Mazraa Dairy" at bounding box center [378, 139] width 106 height 36
drag, startPoint x: 269, startPoint y: 136, endPoint x: 279, endPoint y: 136, distance: 9.6
click at [325, 136] on span "Mazraa Dairy" at bounding box center [378, 139] width 106 height 36
copy span "Mazraa Dairy"
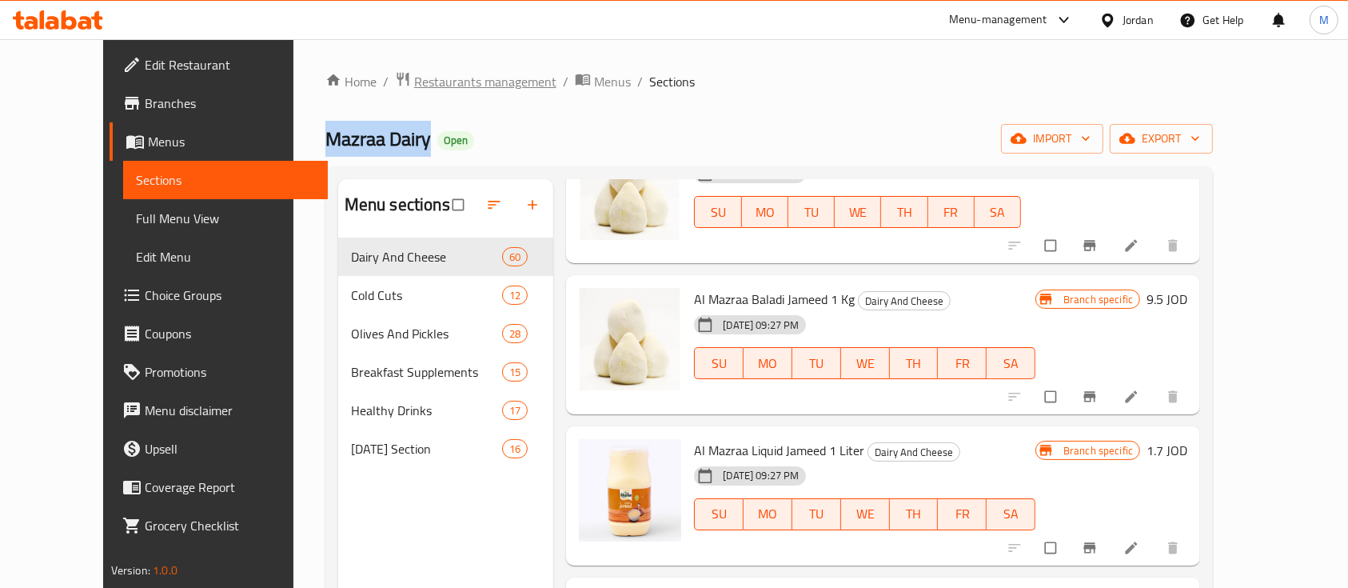
click at [478, 80] on span "Restaurants management" at bounding box center [485, 81] width 142 height 19
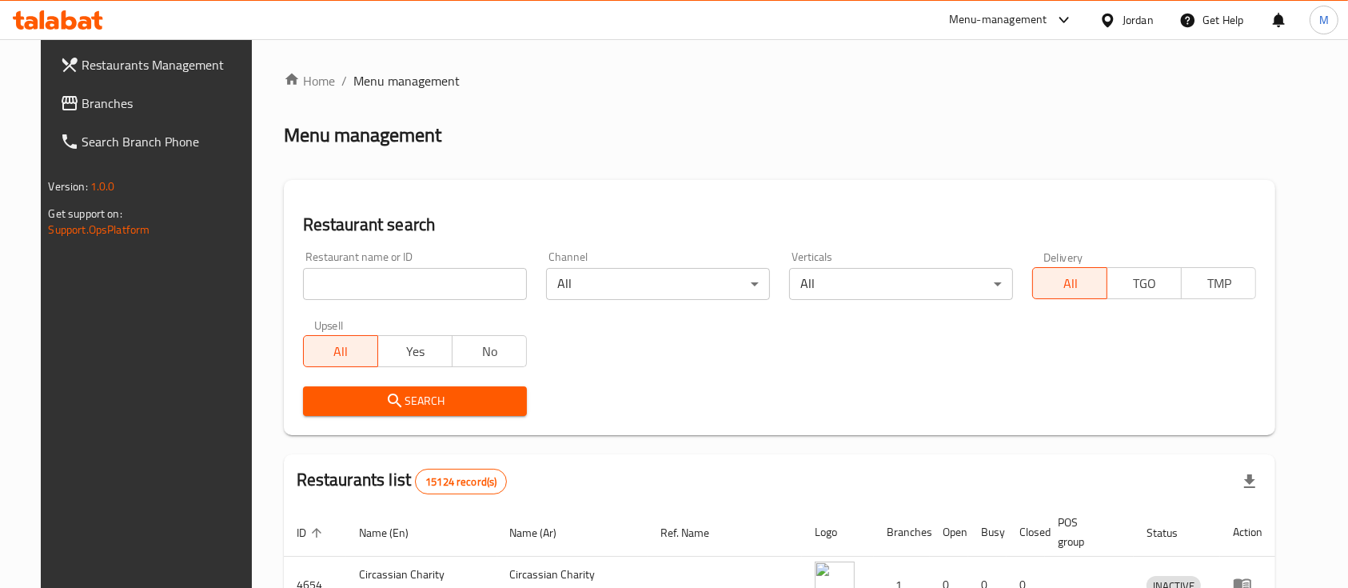
click at [380, 281] on input "search" at bounding box center [415, 284] width 224 height 32
type input "h"
click button "Search" at bounding box center [415, 401] width 224 height 30
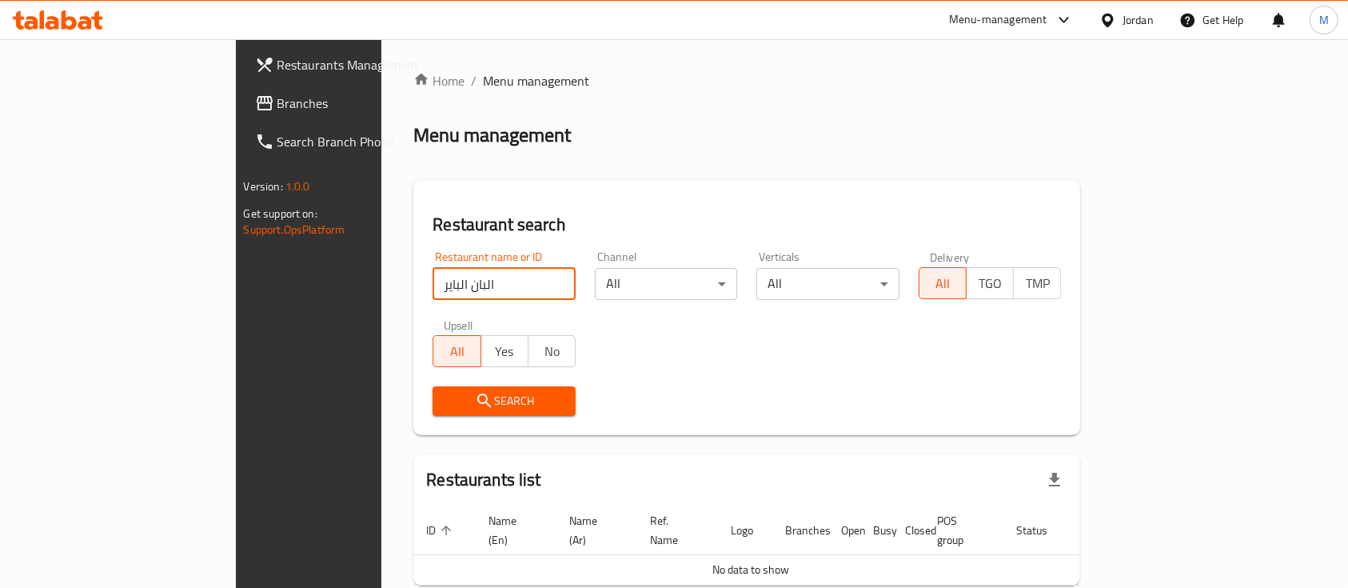
drag, startPoint x: 365, startPoint y: 298, endPoint x: 245, endPoint y: 294, distance: 120.8
click at [381, 294] on div "Home / Menu management Menu management Restaurant search Restaurant name or ID …" at bounding box center [746, 355] width 731 height 632
type input "الباير"
click button "Search" at bounding box center [503, 401] width 143 height 30
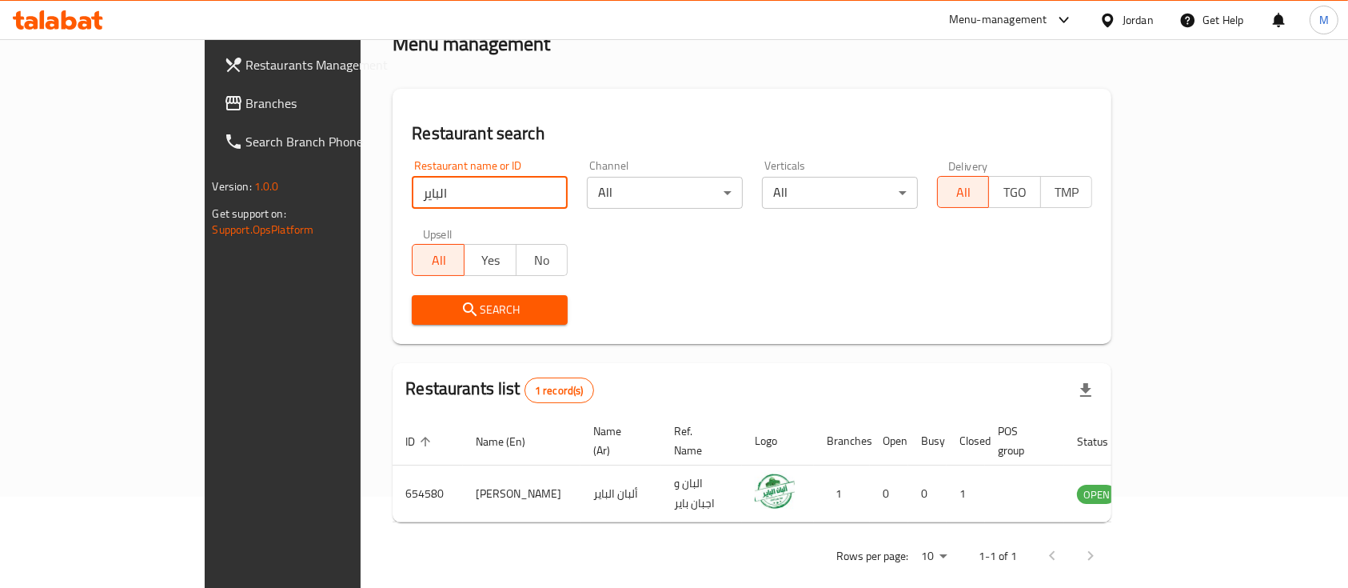
scroll to position [94, 0]
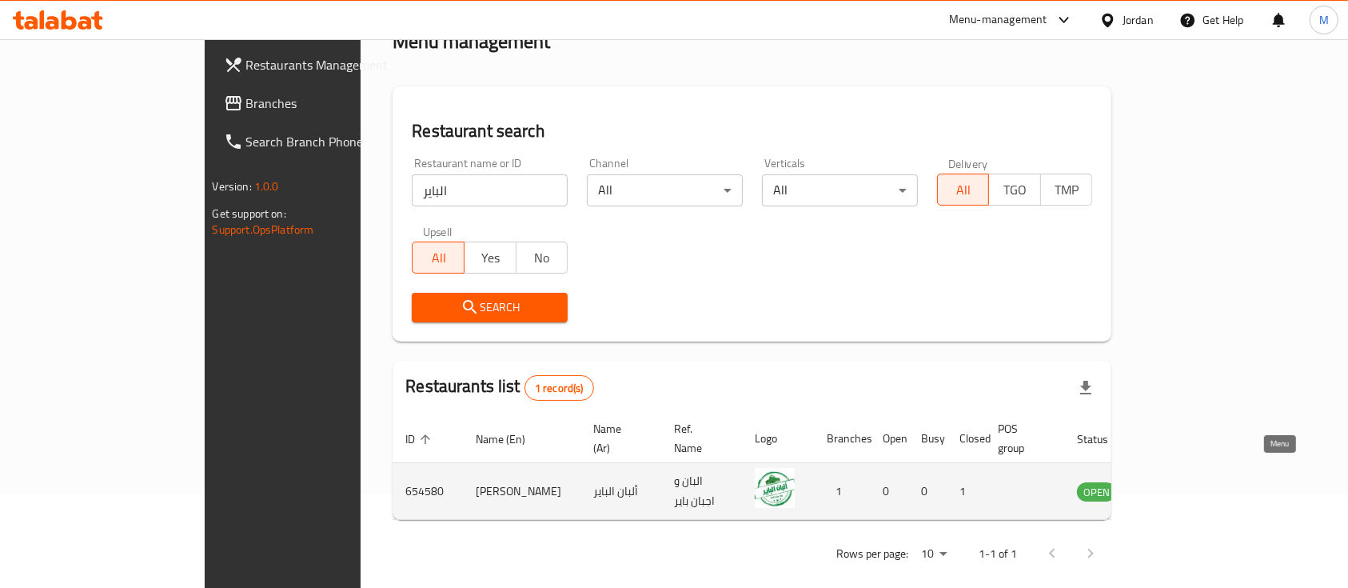
click at [1179, 485] on icon "enhanced table" at bounding box center [1170, 492] width 18 height 14
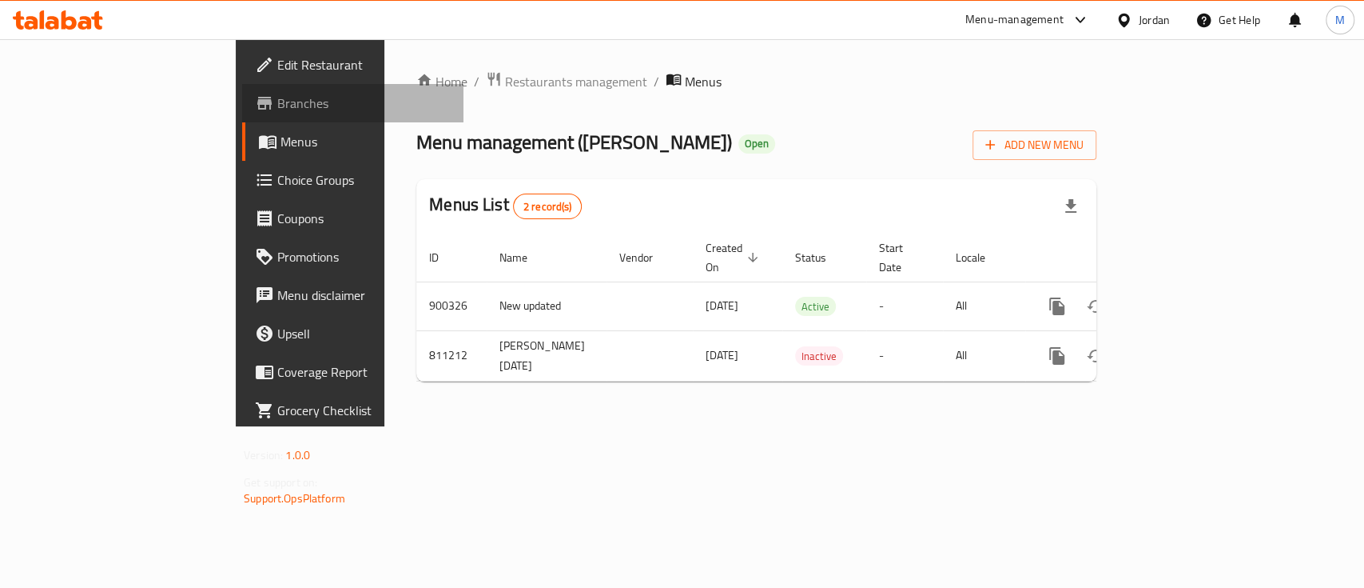
click at [277, 111] on span "Branches" at bounding box center [363, 103] width 173 height 19
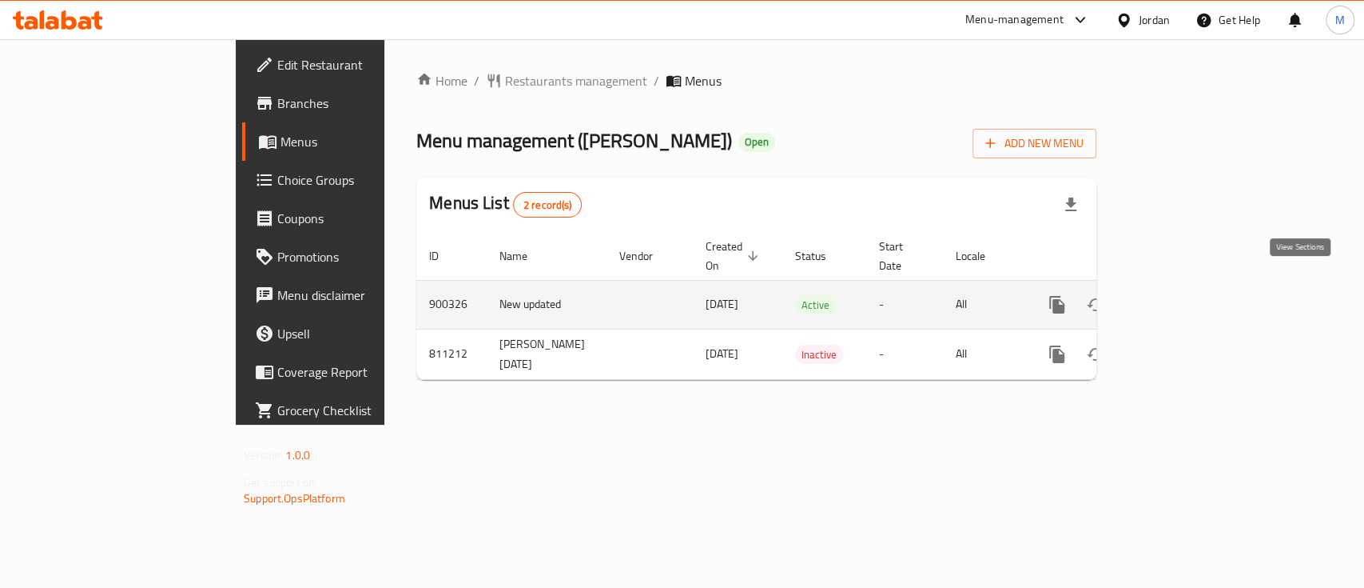
click at [1192, 286] on link "enhanced table" at bounding box center [1172, 304] width 38 height 38
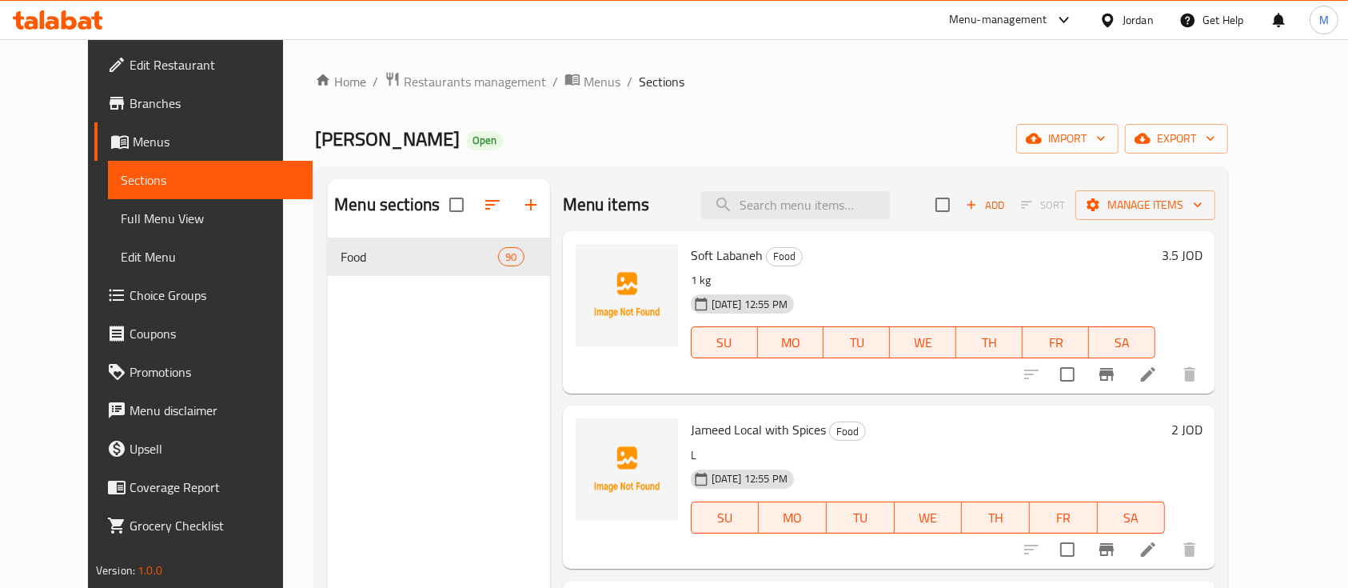
click at [315, 132] on span "Alban Albayer" at bounding box center [387, 139] width 145 height 36
copy span "Alban Albayer"
